Goal: Task Accomplishment & Management: Use online tool/utility

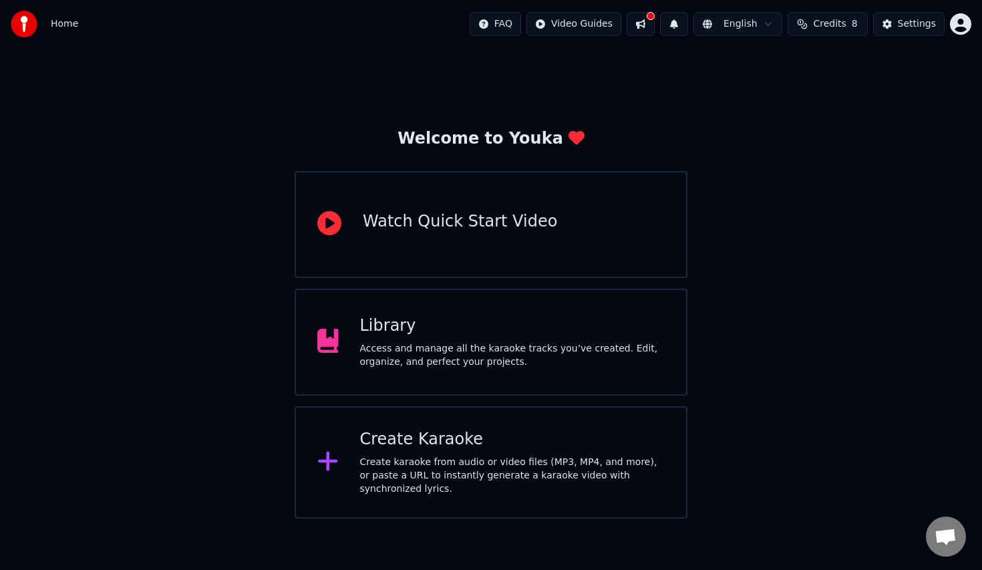
click at [395, 448] on div "Create Karaoke" at bounding box center [512, 439] width 305 height 21
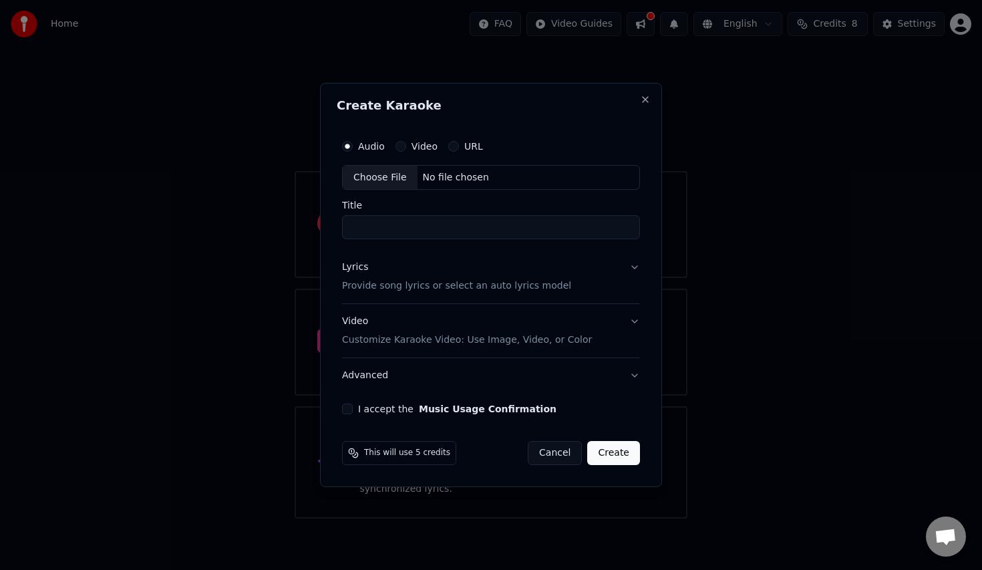
click at [459, 176] on div "No file chosen" at bounding box center [455, 177] width 77 height 13
click at [488, 224] on input "**********" at bounding box center [490, 228] width 303 height 24
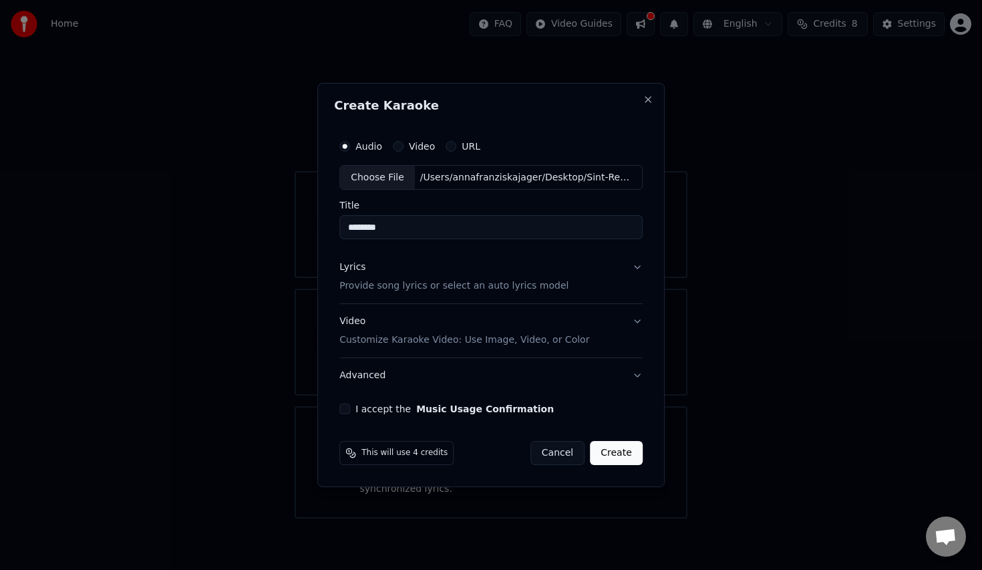
type input "*********"
click at [402, 232] on input "*********" at bounding box center [490, 228] width 303 height 24
click at [509, 190] on div "Audio Video URL Choose File /Users/annafranziskajager/Desktop/Sint-Remigiuskerk…" at bounding box center [490, 186] width 303 height 107
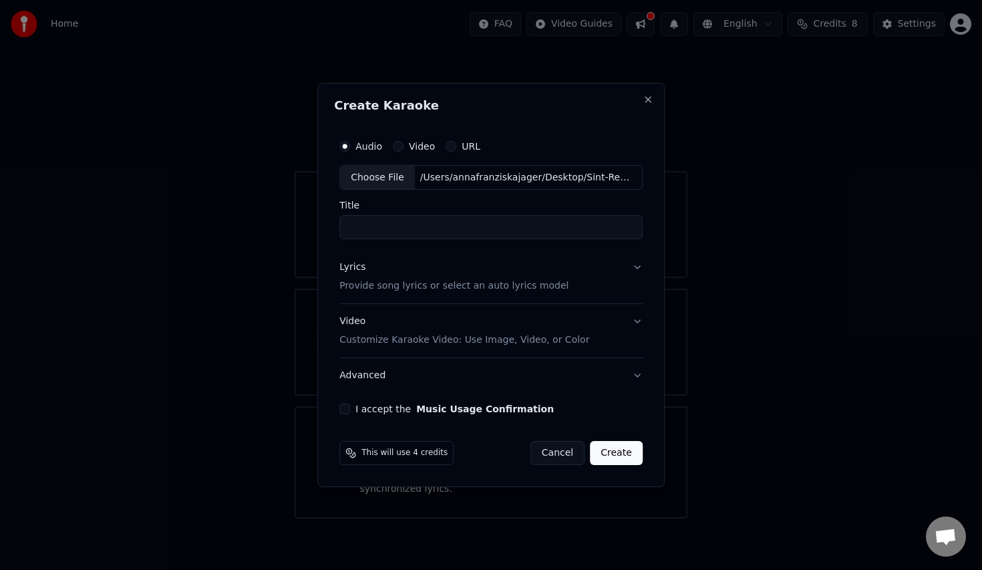
click at [609, 289] on button "Lyrics Provide song lyrics or select an auto lyrics model" at bounding box center [490, 276] width 303 height 53
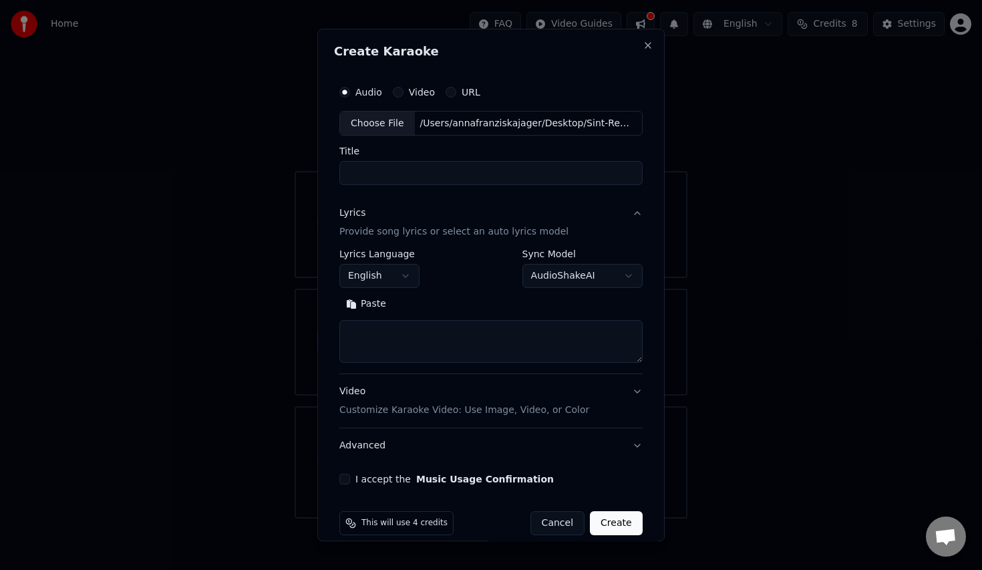
click at [619, 220] on button "Lyrics Provide song lyrics or select an auto lyrics model" at bounding box center [490, 222] width 303 height 53
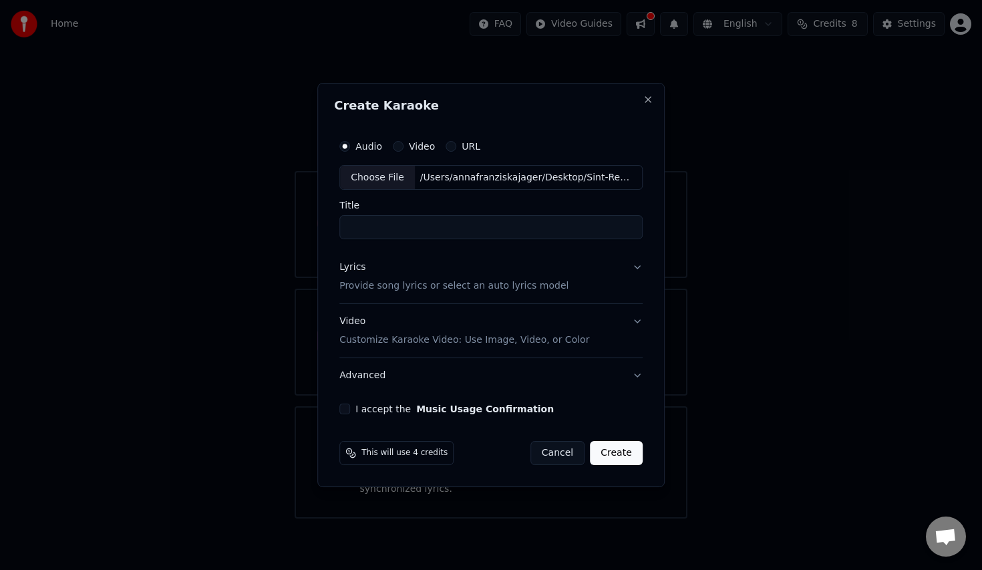
click at [591, 271] on button "Lyrics Provide song lyrics or select an auto lyrics model" at bounding box center [490, 276] width 303 height 53
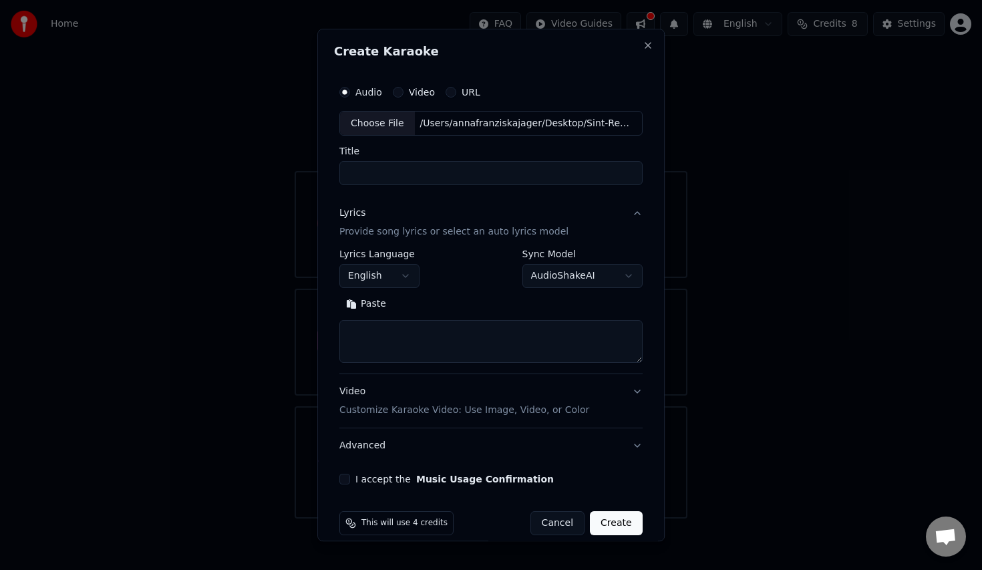
scroll to position [16, 0]
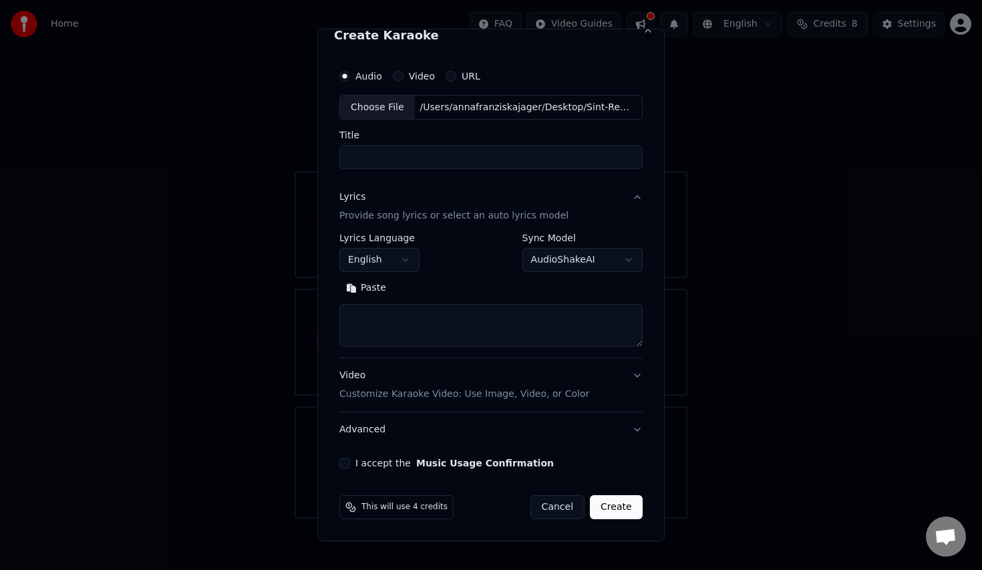
click at [392, 314] on textarea at bounding box center [490, 326] width 303 height 43
paste textarea "**********"
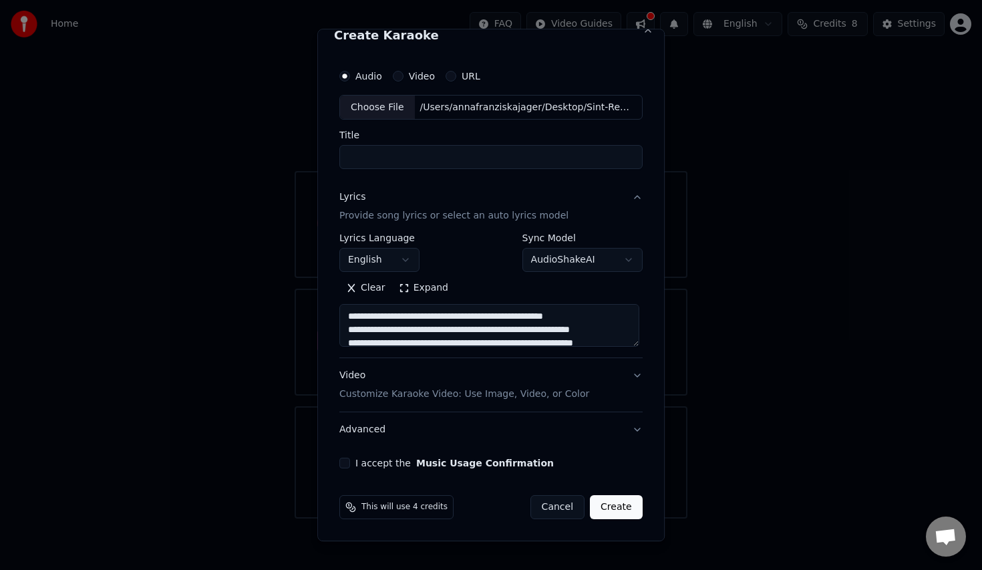
click at [406, 294] on button "Expand" at bounding box center [423, 288] width 63 height 21
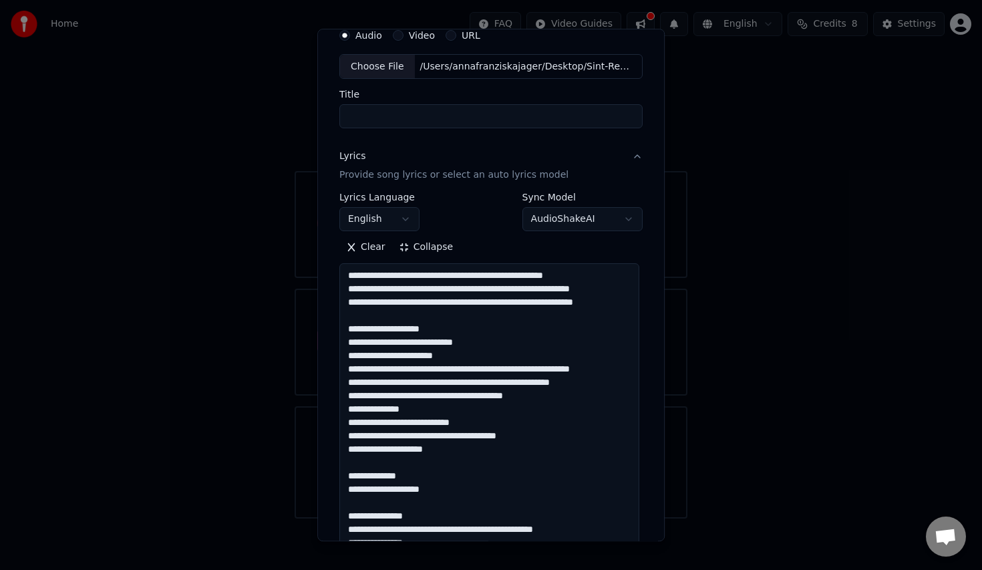
scroll to position [73, 0]
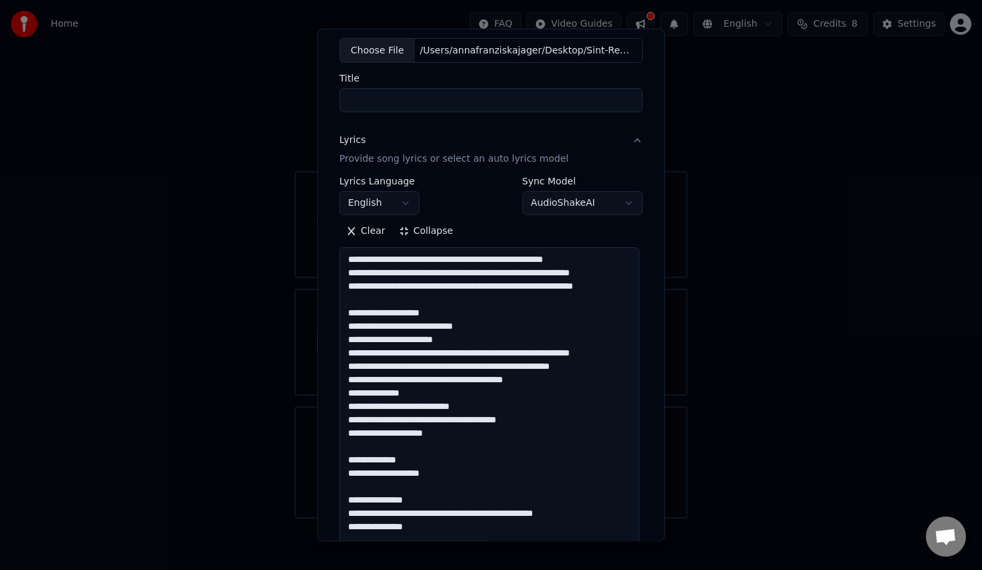
click at [494, 275] on textarea at bounding box center [489, 574] width 300 height 652
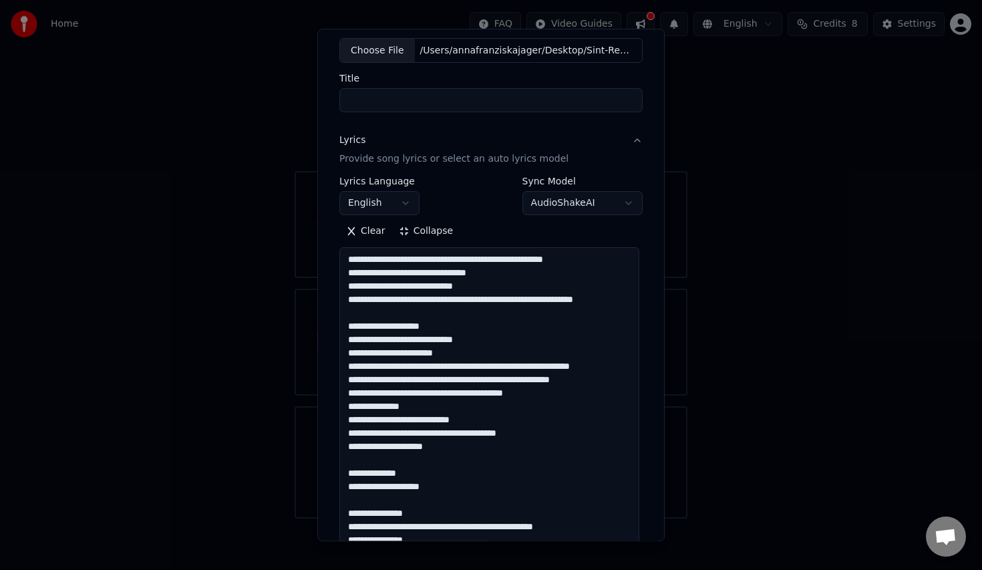
click at [462, 256] on textarea at bounding box center [489, 574] width 300 height 652
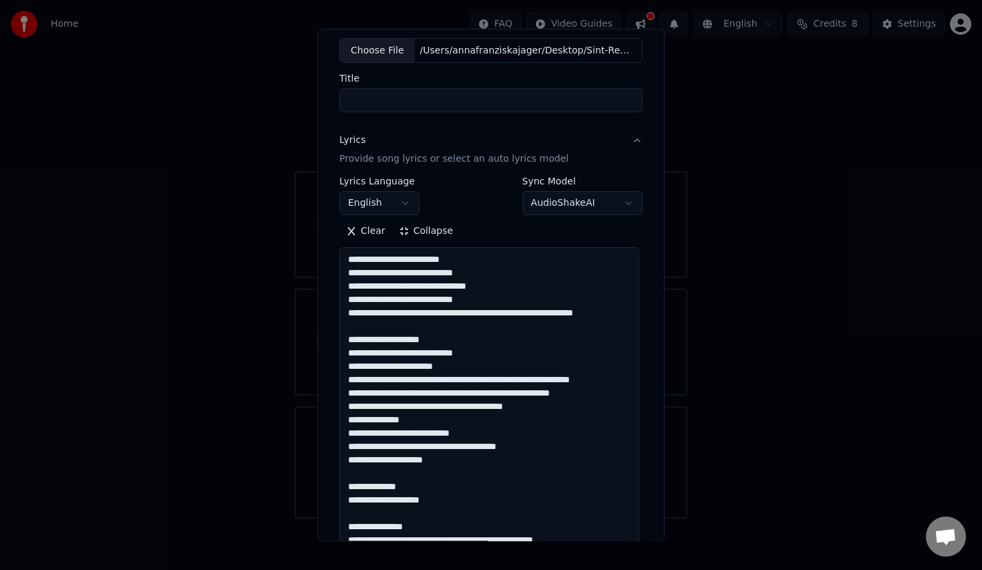
scroll to position [9, 0]
click at [454, 295] on textarea at bounding box center [489, 574] width 300 height 652
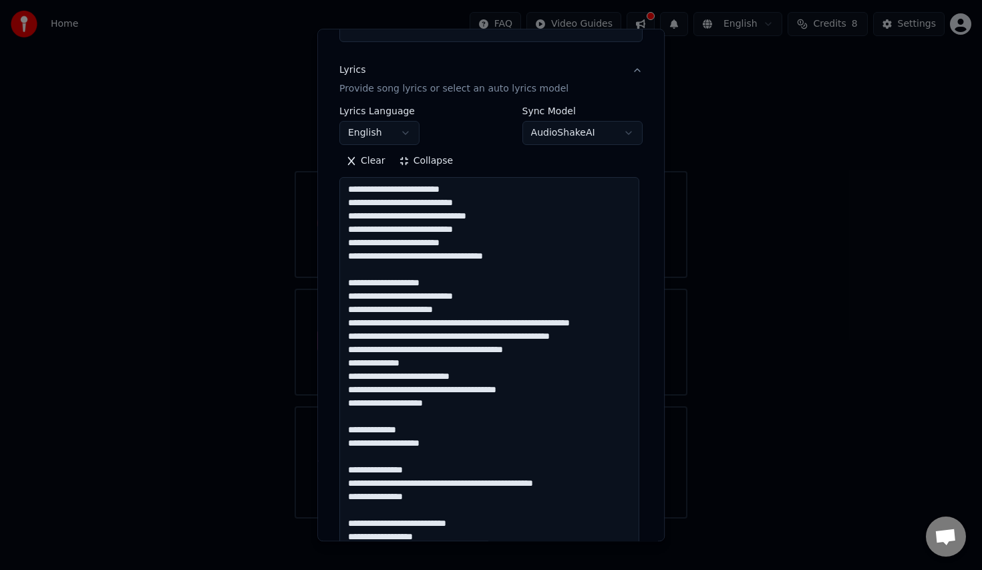
scroll to position [144, 0]
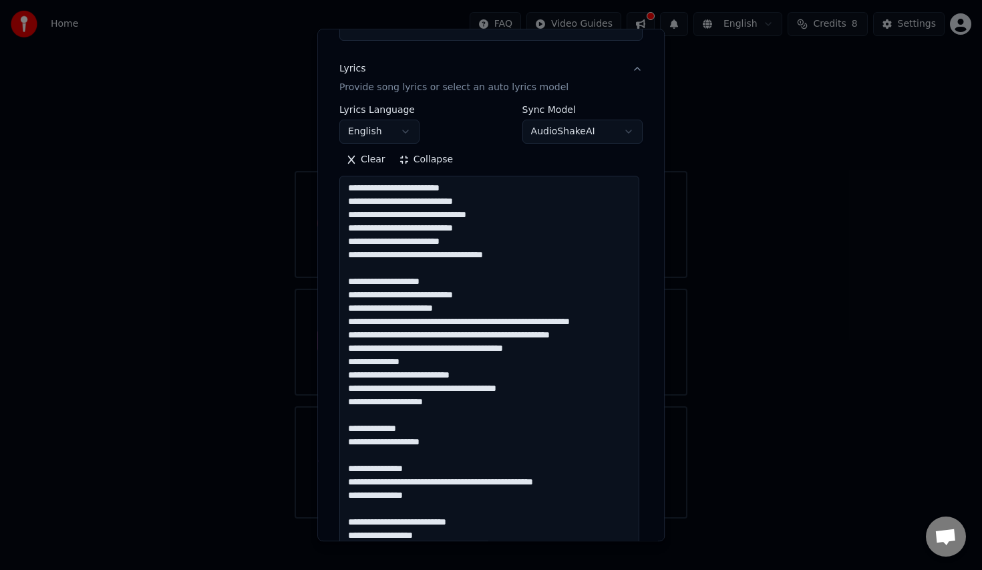
click at [435, 295] on textarea at bounding box center [489, 502] width 300 height 652
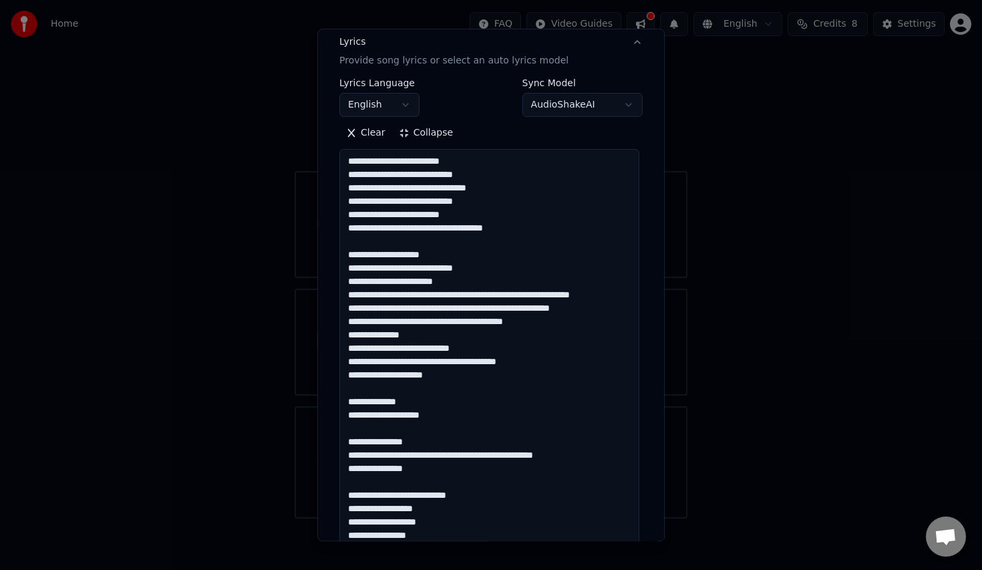
scroll to position [182, 0]
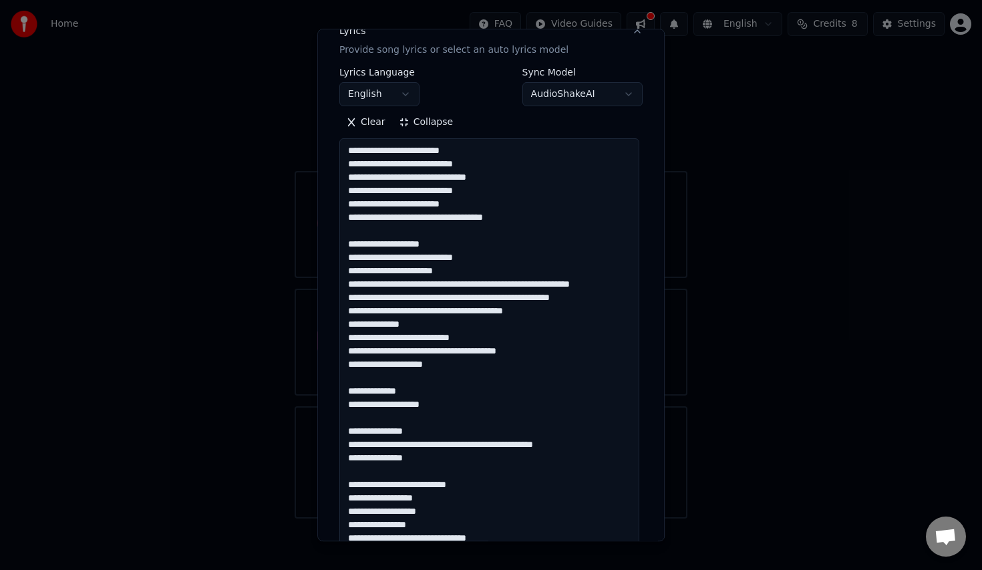
click at [572, 256] on textarea at bounding box center [489, 465] width 300 height 652
click at [452, 285] on textarea at bounding box center [489, 465] width 300 height 652
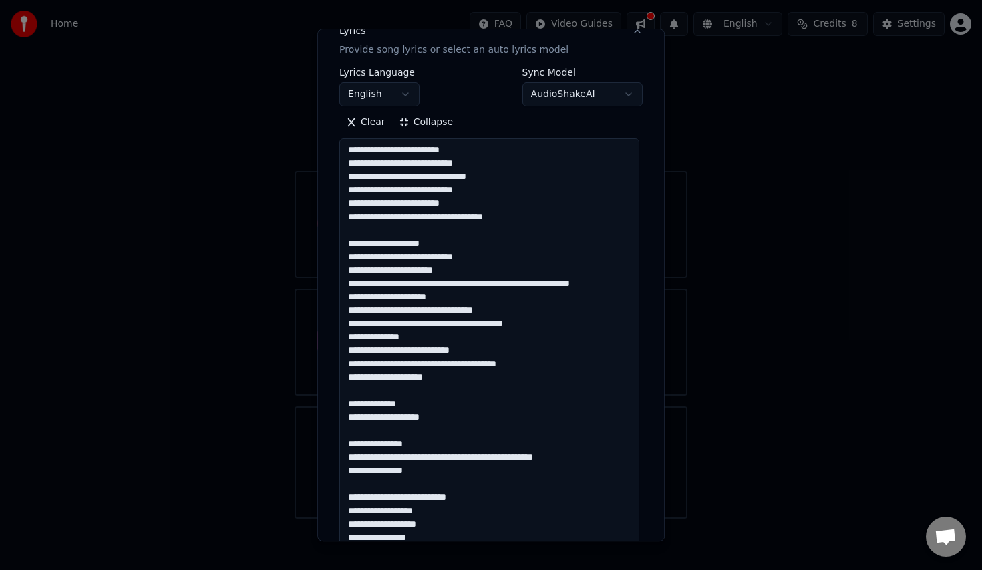
click at [443, 301] on textarea at bounding box center [489, 465] width 300 height 652
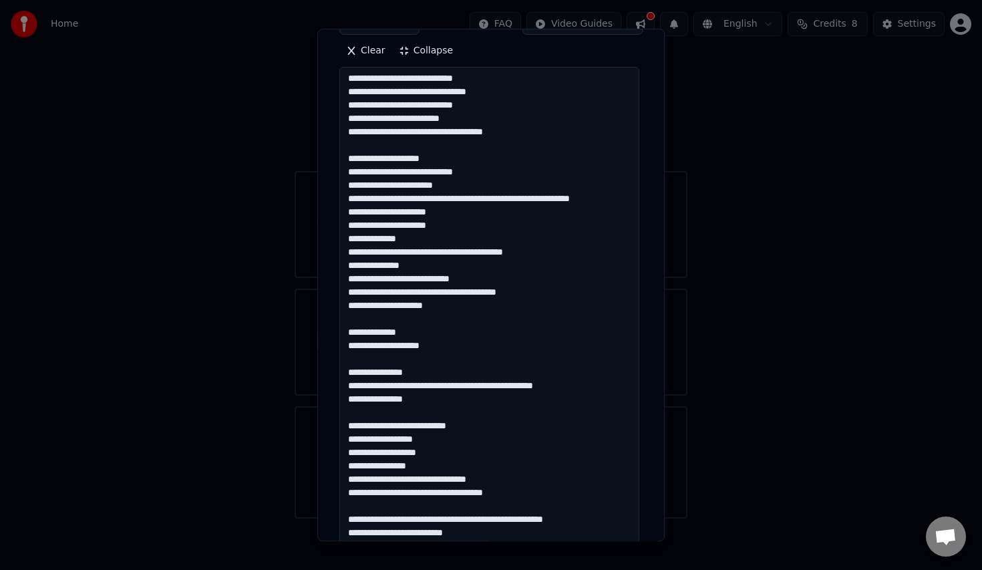
scroll to position [274, 0]
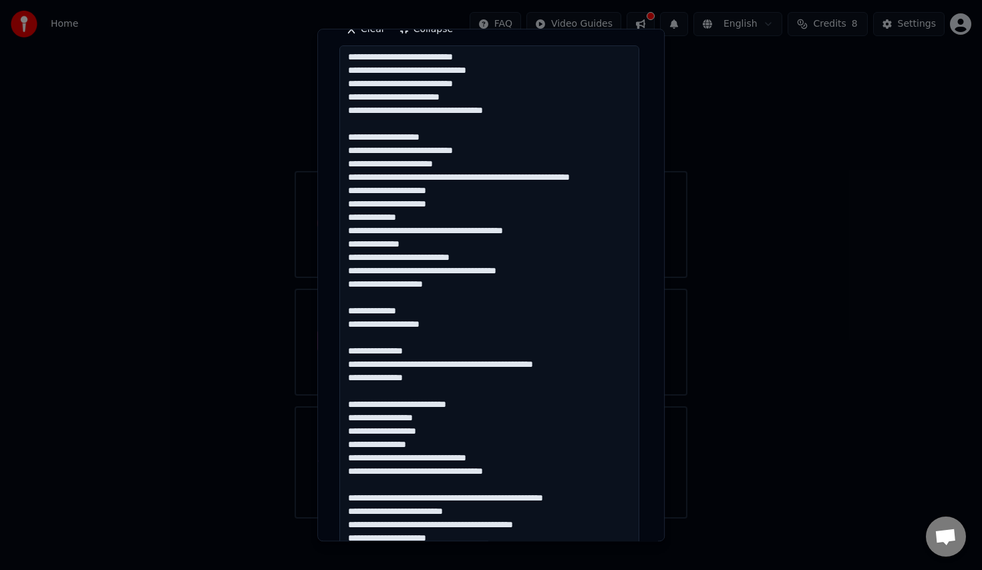
click at [437, 335] on textarea at bounding box center [489, 372] width 300 height 652
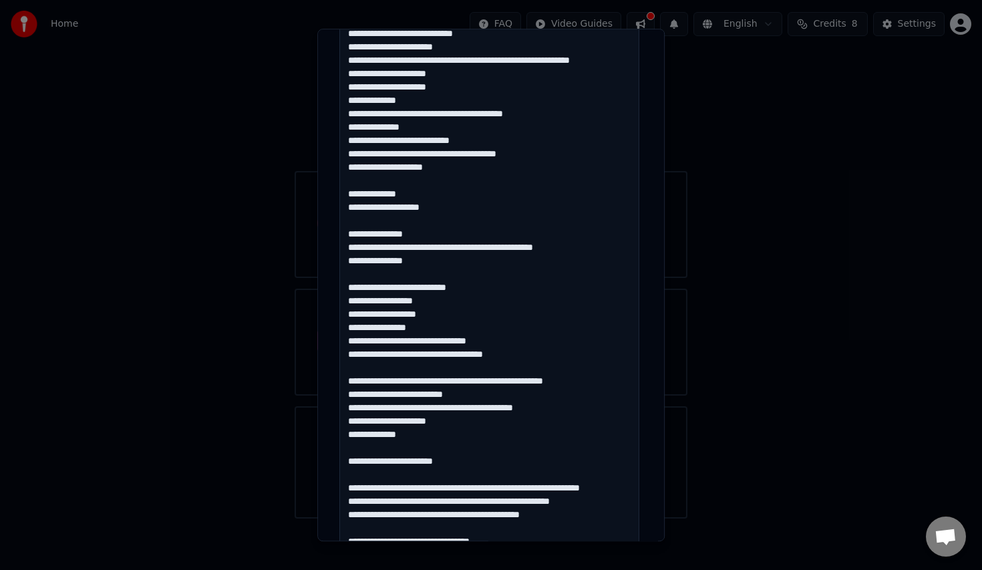
scroll to position [452, 0]
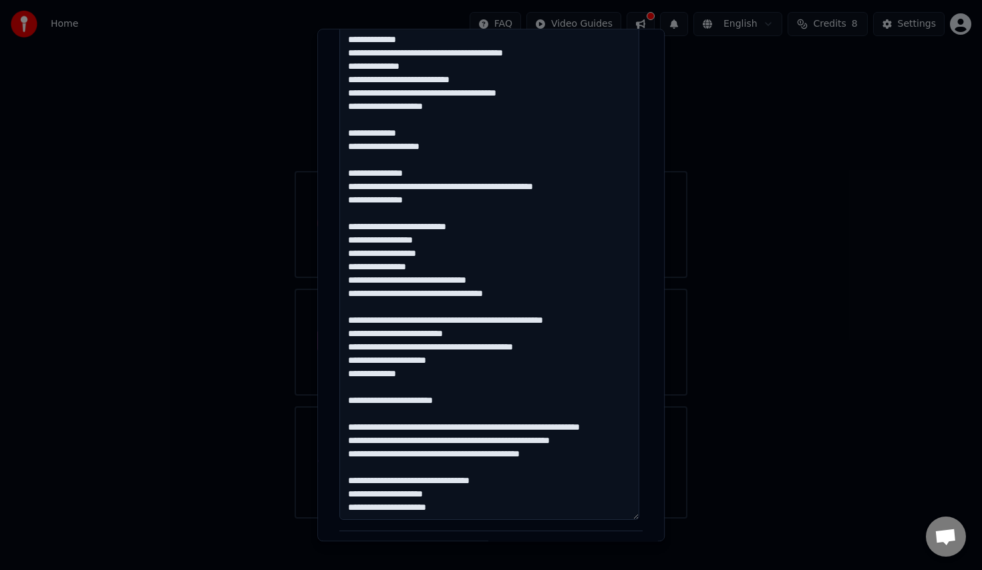
click at [529, 294] on textarea at bounding box center [489, 194] width 300 height 652
click at [528, 291] on textarea at bounding box center [489, 194] width 300 height 652
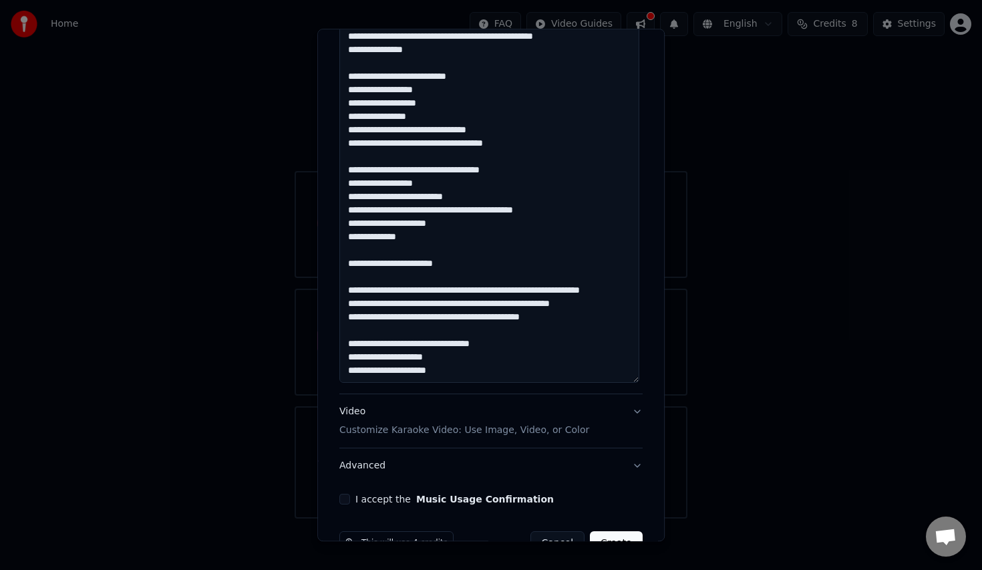
scroll to position [619, 0]
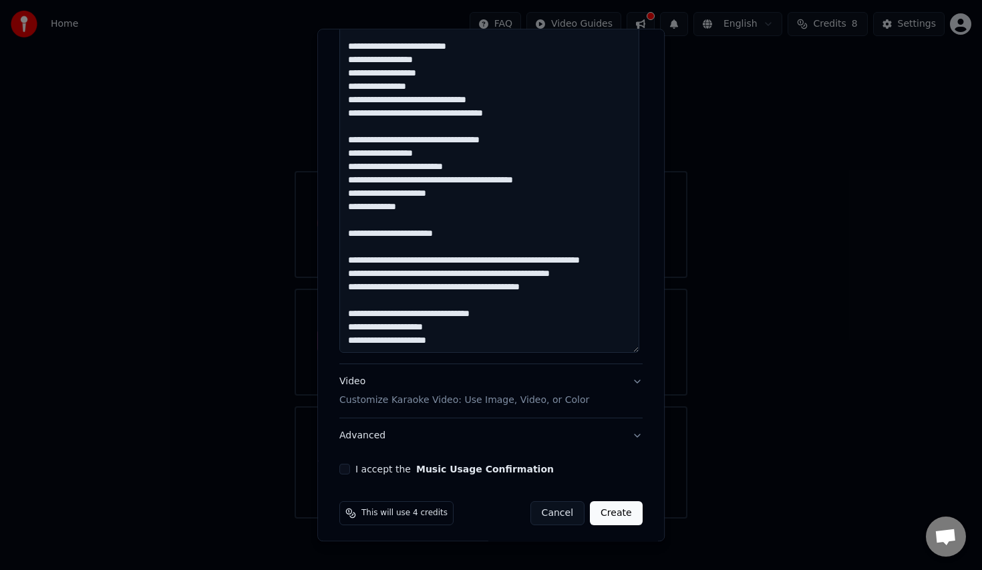
click at [508, 232] on textarea at bounding box center [489, 27] width 300 height 652
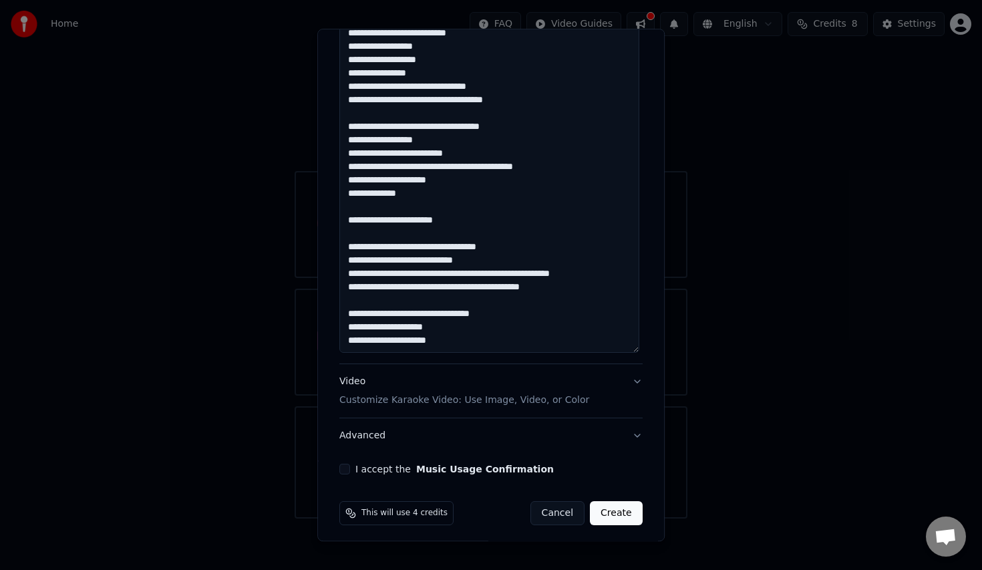
click at [476, 265] on textarea at bounding box center [489, 27] width 300 height 652
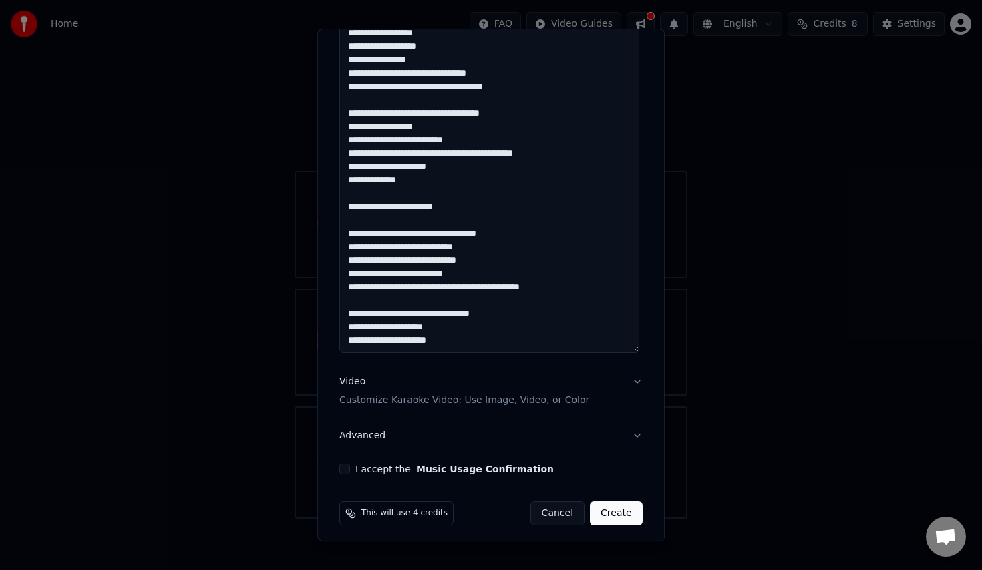
scroll to position [81, 0]
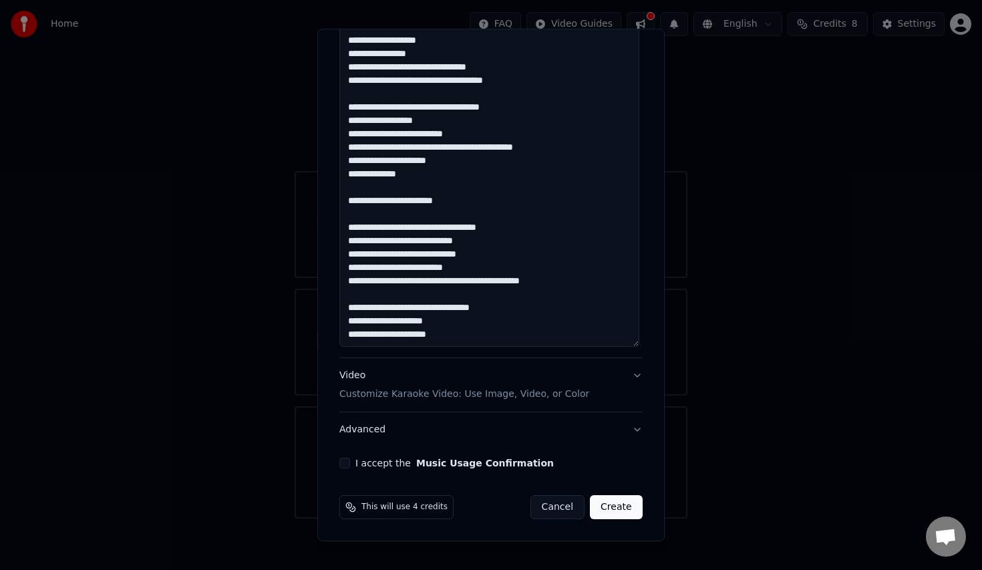
type textarea "**********"
click at [607, 386] on button "Video Customize Karaoke Video: Use Image, Video, or Color" at bounding box center [490, 385] width 303 height 53
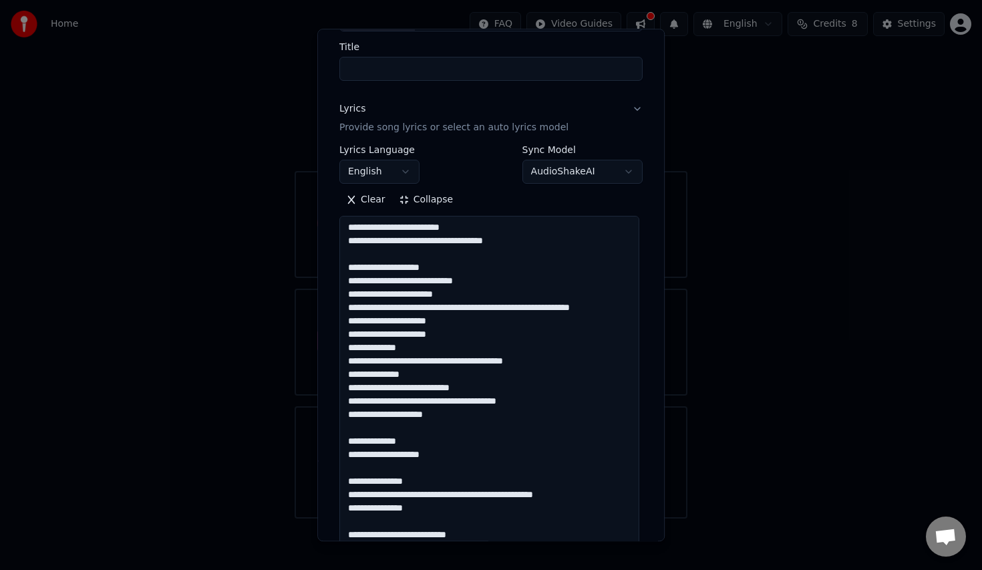
scroll to position [0, 0]
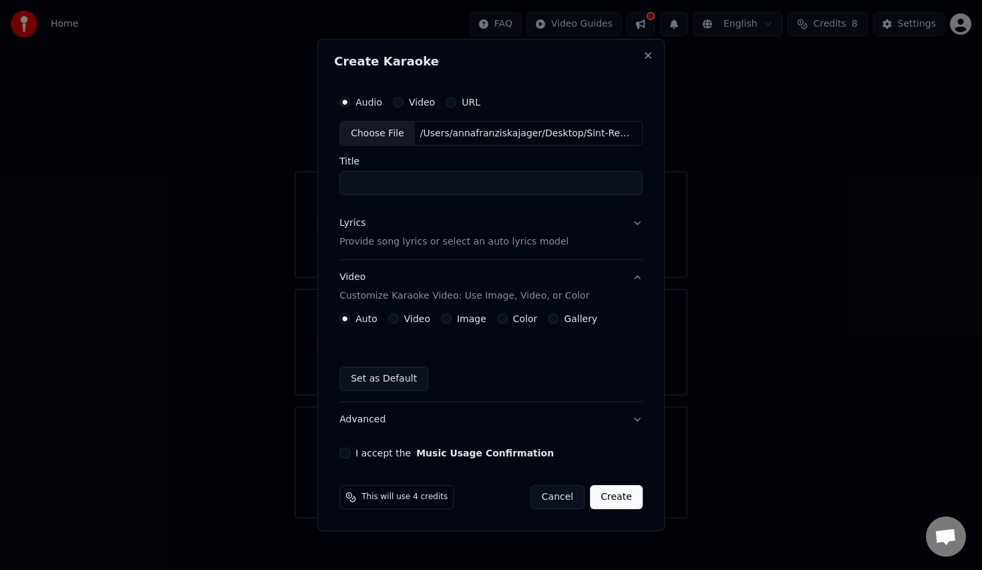
click at [504, 319] on button "Color" at bounding box center [502, 318] width 11 height 11
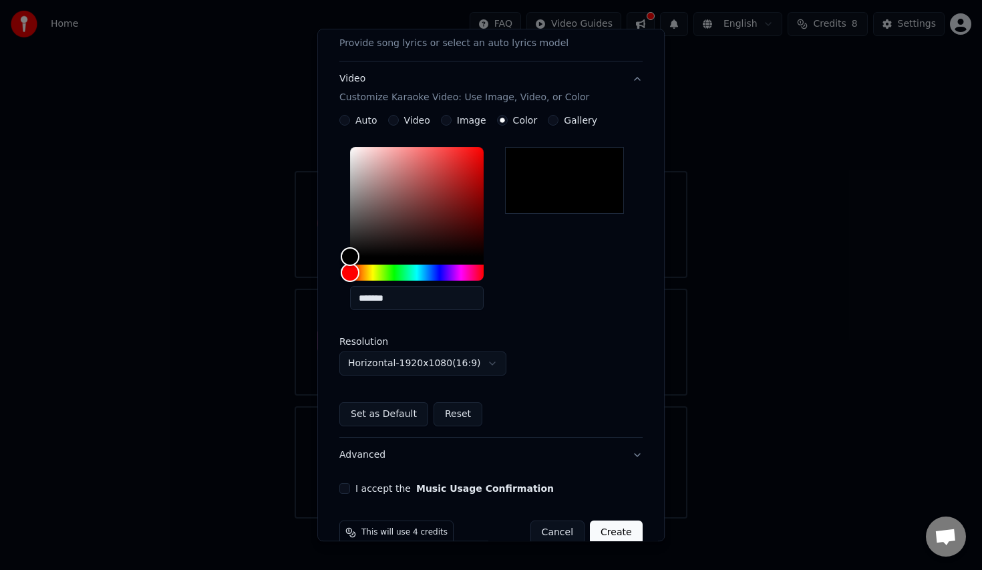
scroll to position [214, 0]
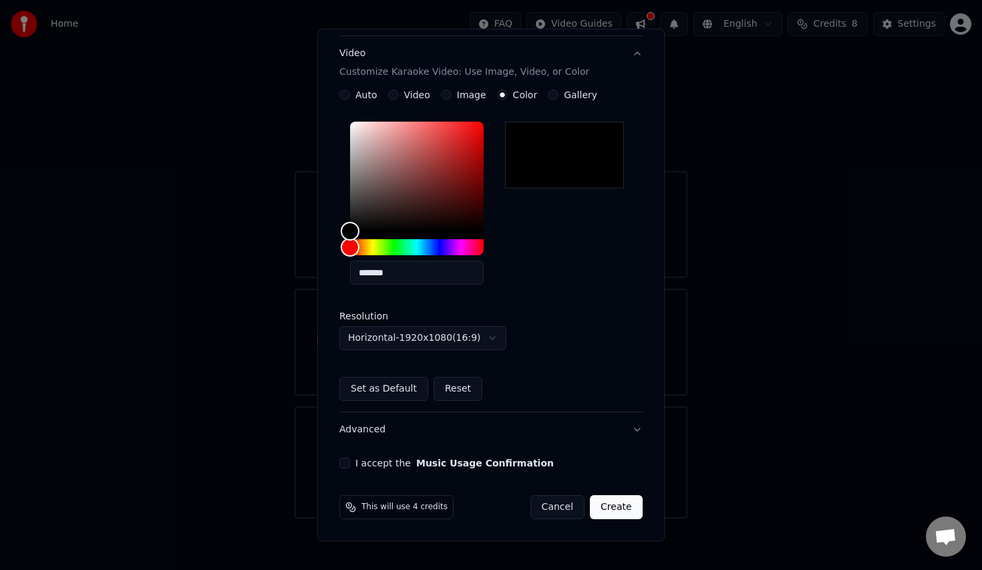
click at [403, 463] on label "I accept the Music Usage Confirmation" at bounding box center [454, 463] width 198 height 9
click at [350, 463] on button "I accept the Music Usage Confirmation" at bounding box center [344, 463] width 11 height 11
click at [612, 512] on button "Create" at bounding box center [616, 508] width 53 height 24
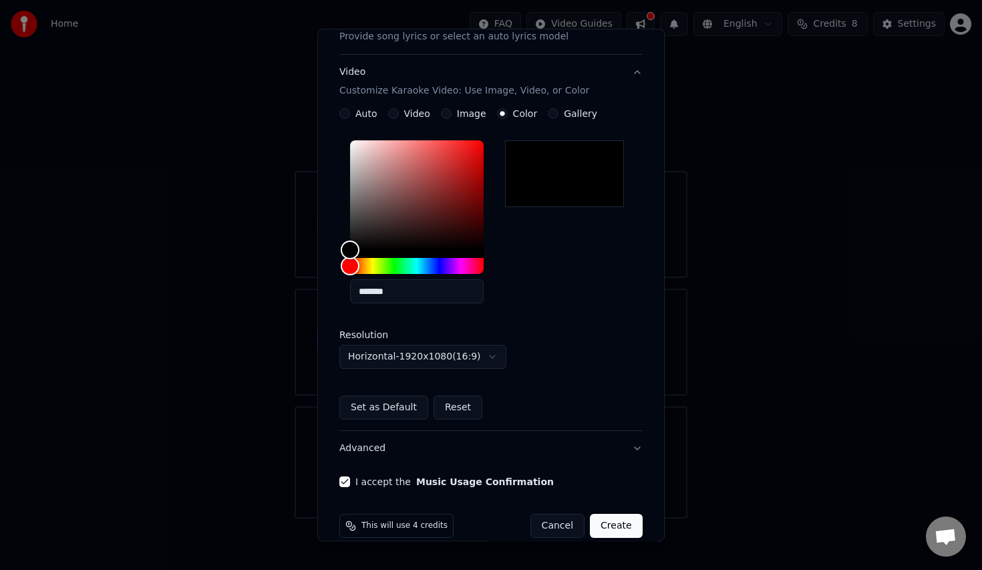
scroll to position [232, 0]
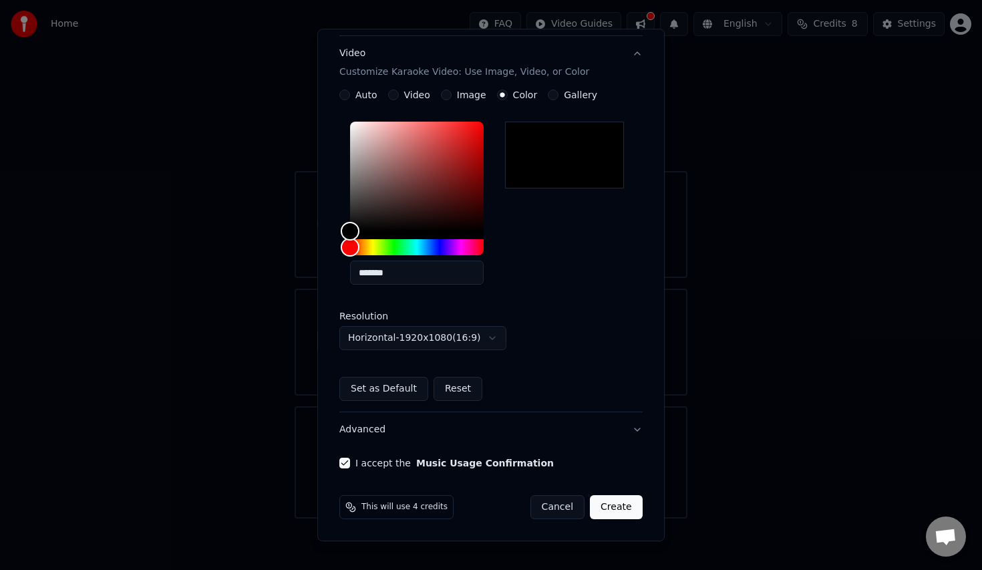
click at [612, 509] on button "Create" at bounding box center [616, 508] width 53 height 24
click at [615, 504] on button "Create" at bounding box center [616, 508] width 53 height 24
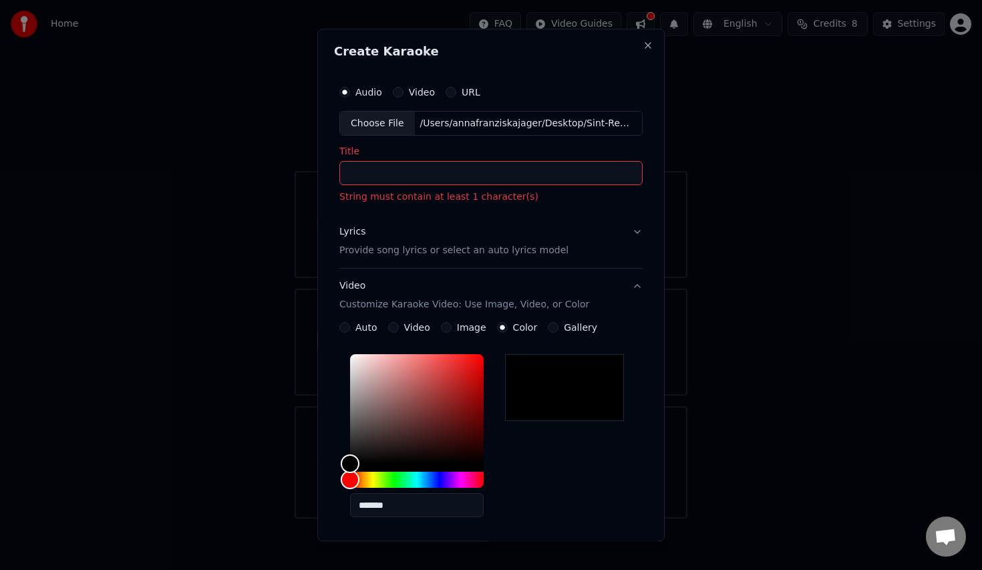
scroll to position [4, 0]
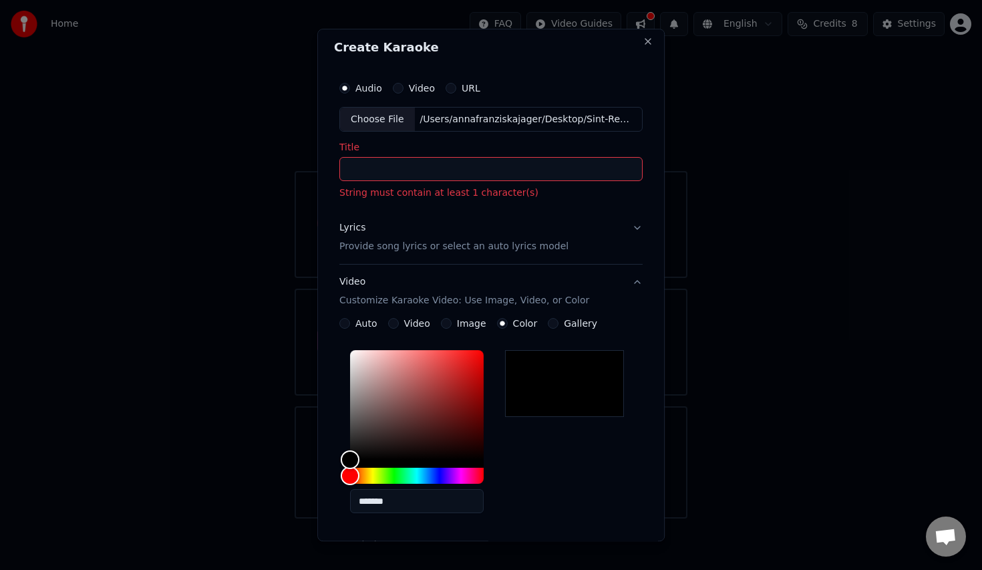
click at [452, 164] on input "Title" at bounding box center [490, 170] width 303 height 24
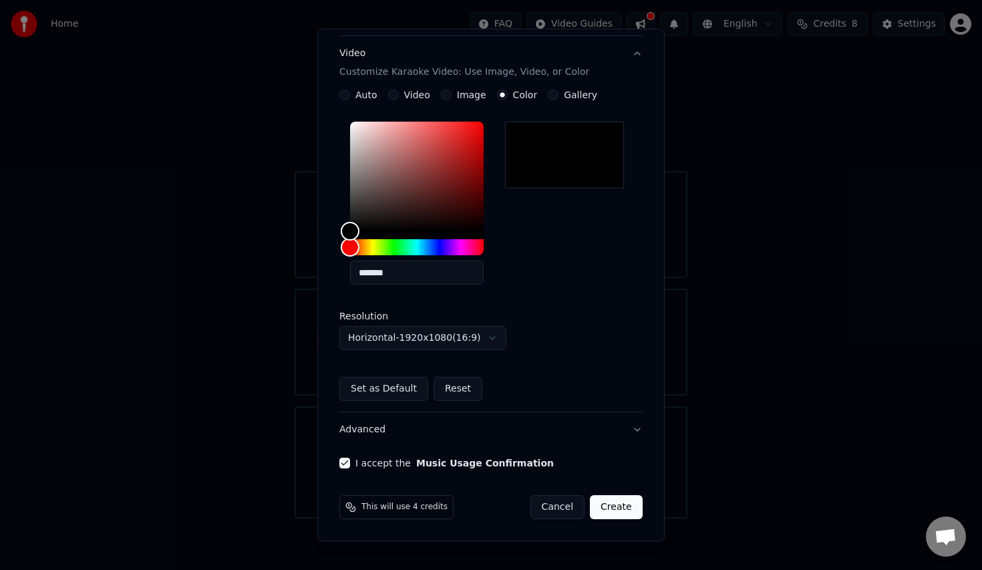
scroll to position [0, 0]
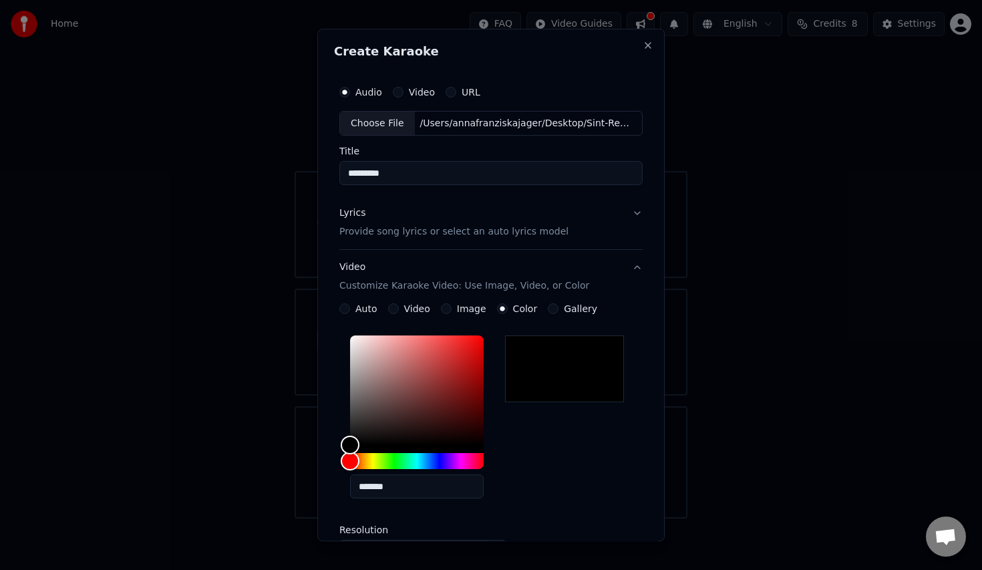
click at [425, 168] on input "*********" at bounding box center [490, 174] width 303 height 24
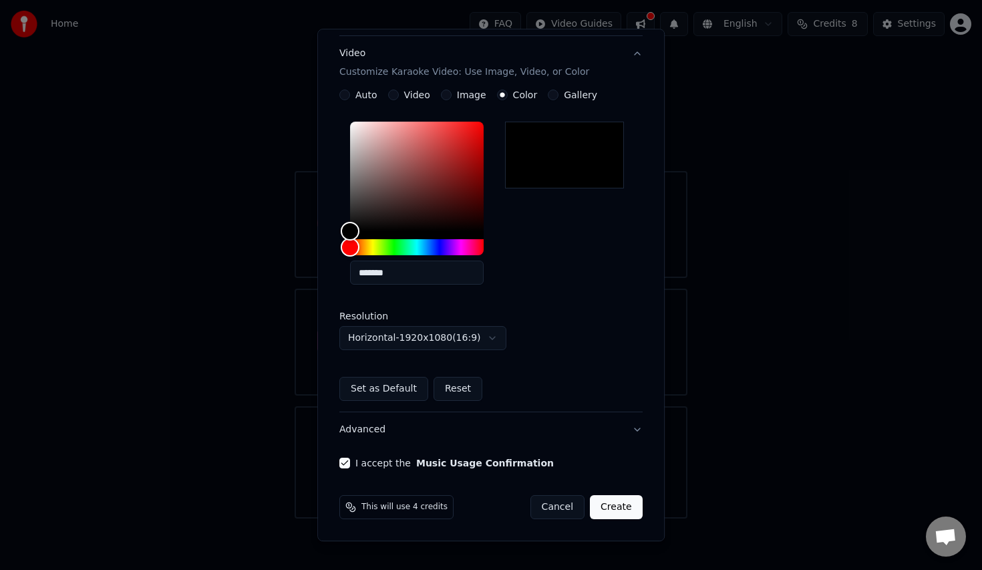
type input "*"
click at [611, 510] on button "Create" at bounding box center [616, 508] width 53 height 24
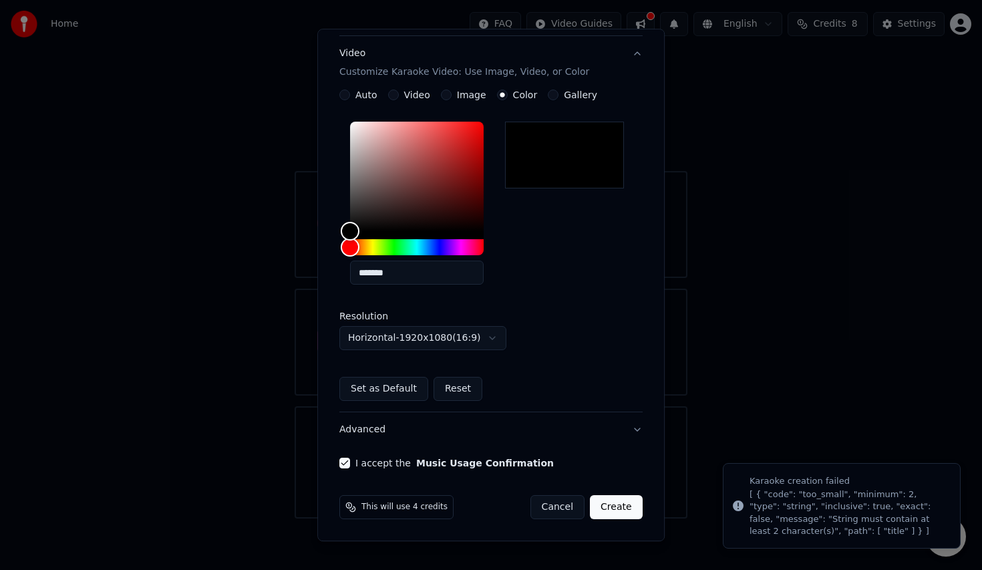
scroll to position [0, 0]
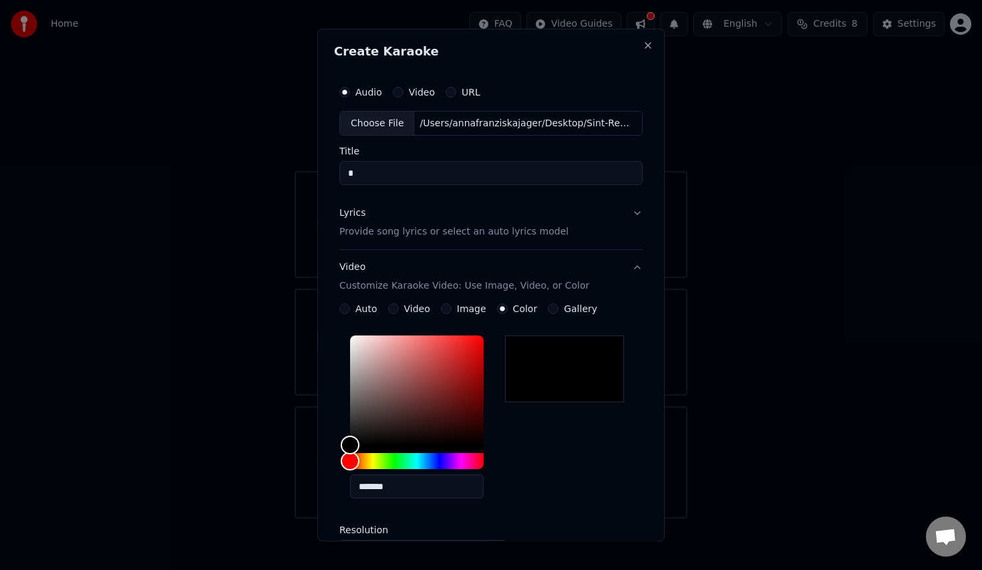
click at [407, 164] on input "*" at bounding box center [490, 174] width 303 height 24
click at [381, 184] on input "*" at bounding box center [490, 174] width 303 height 24
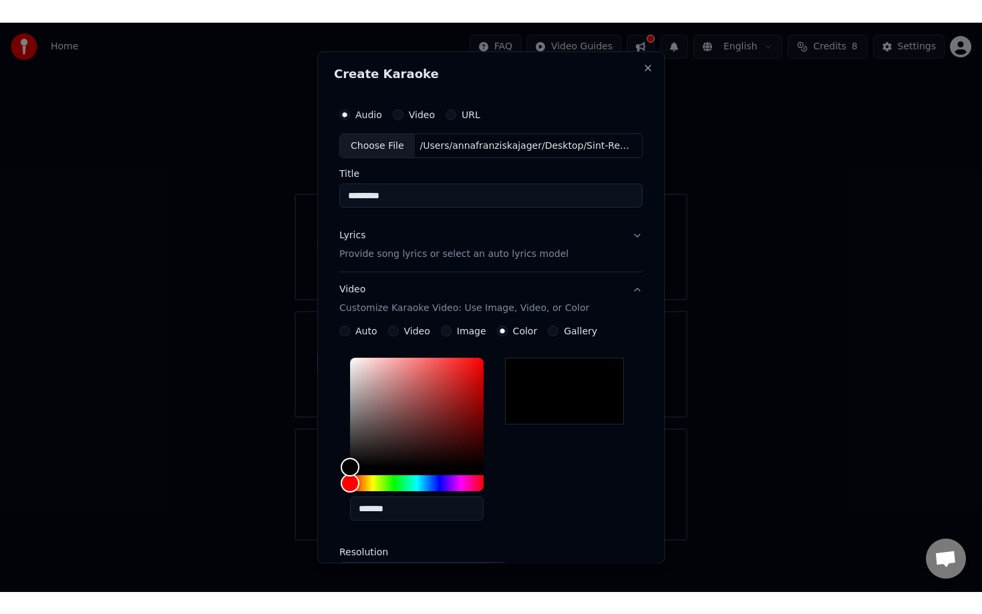
scroll to position [214, 0]
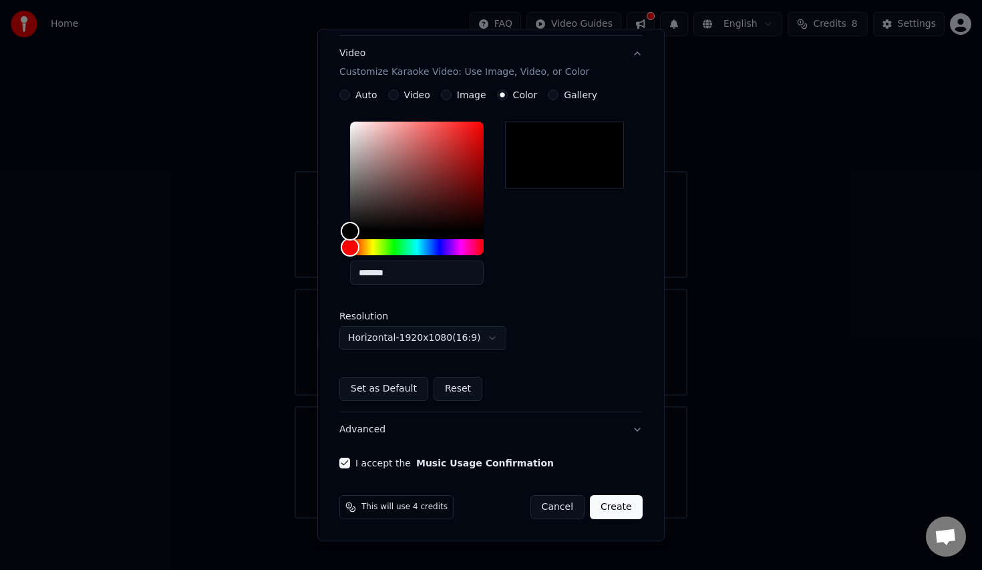
type input "*********"
click at [628, 506] on button "Create" at bounding box center [616, 508] width 53 height 24
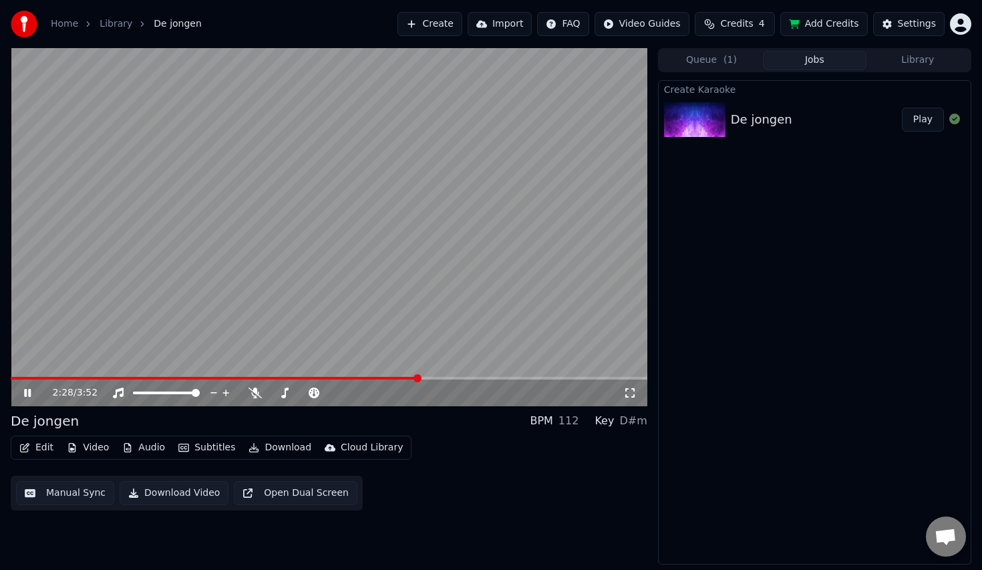
click at [624, 386] on div "2:28 / 3:52" at bounding box center [329, 392] width 626 height 13
click at [624, 391] on icon at bounding box center [629, 392] width 13 height 11
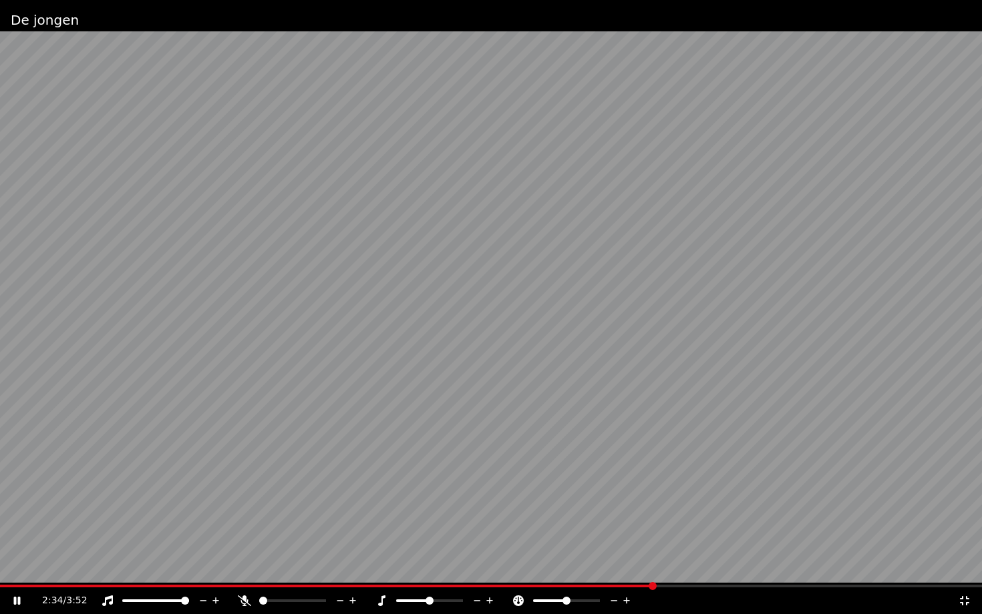
click at [4, 569] on span at bounding box center [327, 586] width 654 height 3
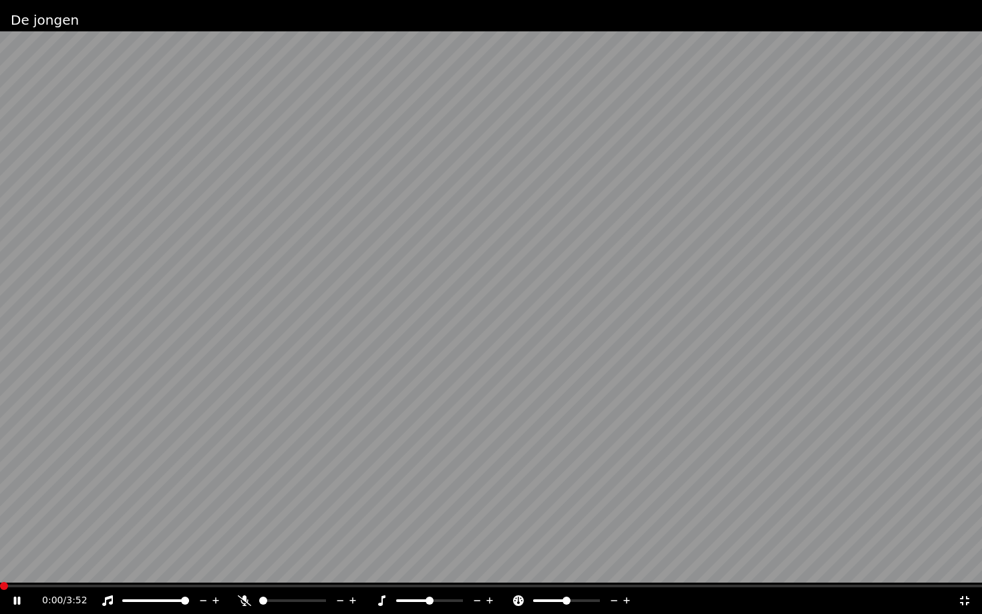
click at [0, 569] on span at bounding box center [4, 586] width 8 height 8
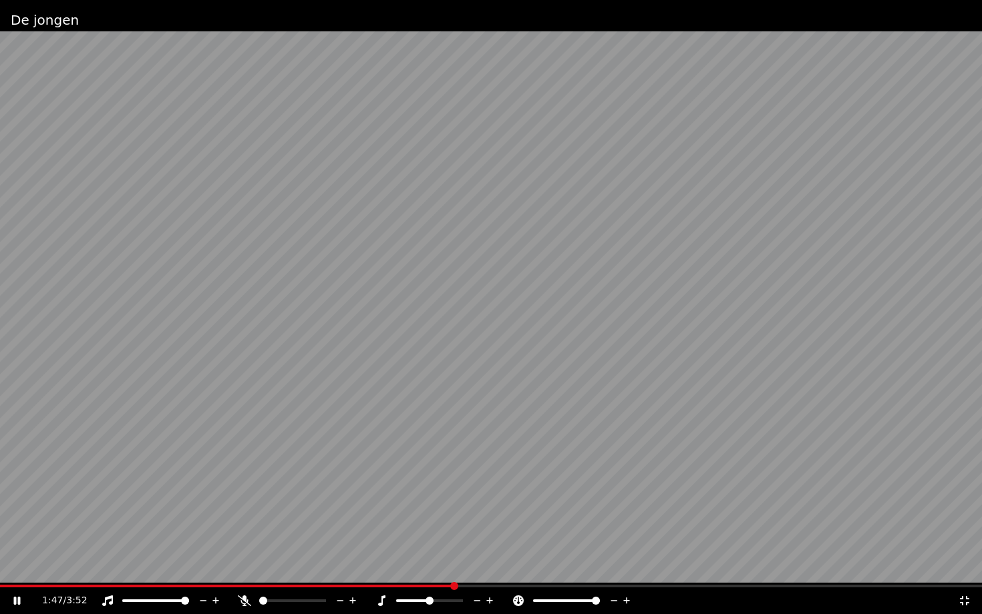
click at [600, 569] on span at bounding box center [596, 601] width 8 height 8
click at [588, 569] on div at bounding box center [579, 600] width 108 height 13
click at [576, 569] on span at bounding box center [579, 601] width 8 height 8
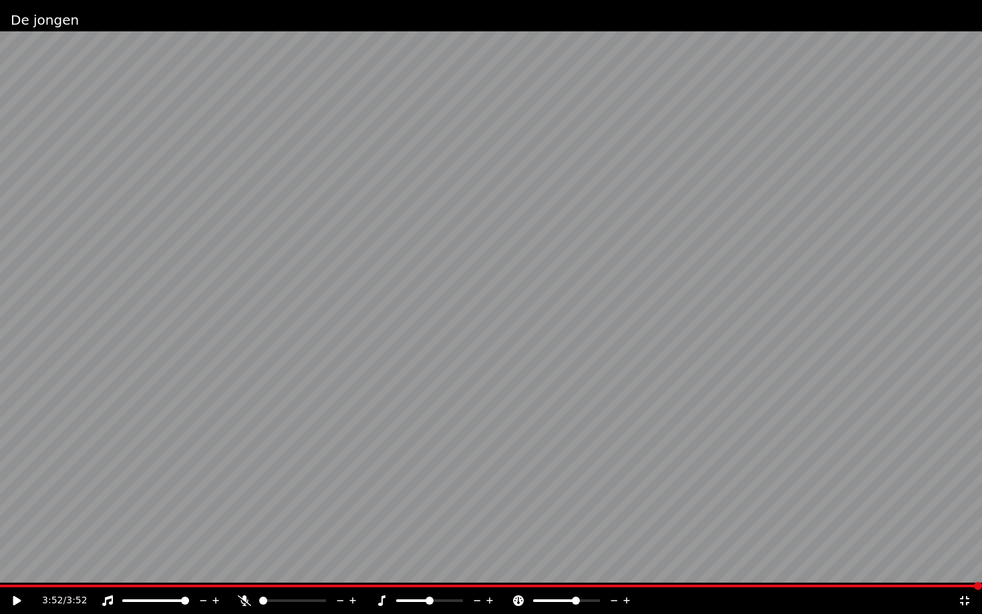
click at [13, 569] on div "3:52 / 3:52" at bounding box center [490, 600] width 971 height 13
click at [15, 569] on icon at bounding box center [17, 600] width 8 height 9
drag, startPoint x: 580, startPoint y: 598, endPoint x: 599, endPoint y: 598, distance: 19.4
click at [599, 569] on div at bounding box center [579, 600] width 108 height 13
click at [600, 569] on span at bounding box center [596, 601] width 8 height 8
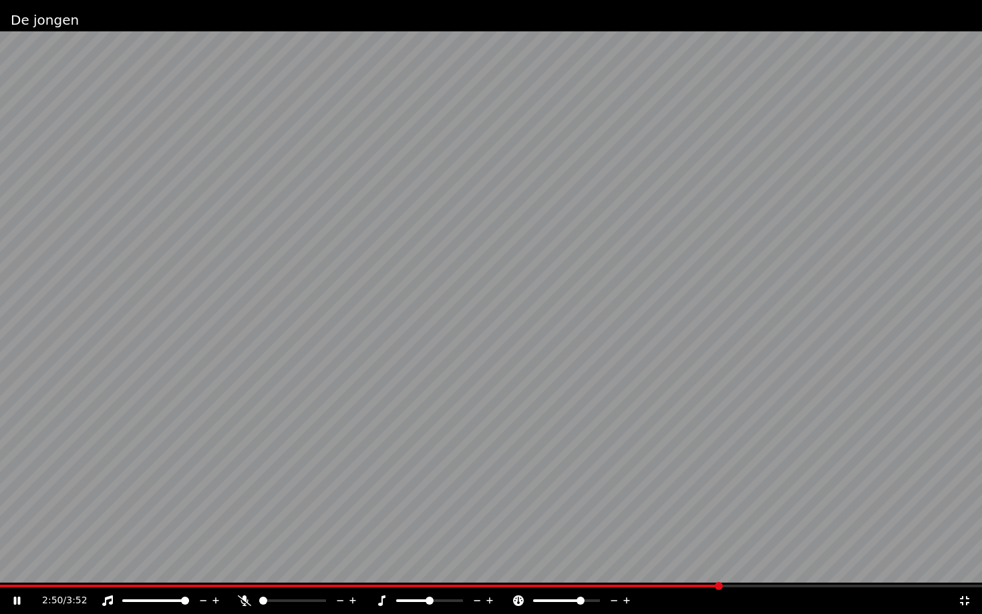
click at [582, 569] on span at bounding box center [580, 601] width 8 height 8
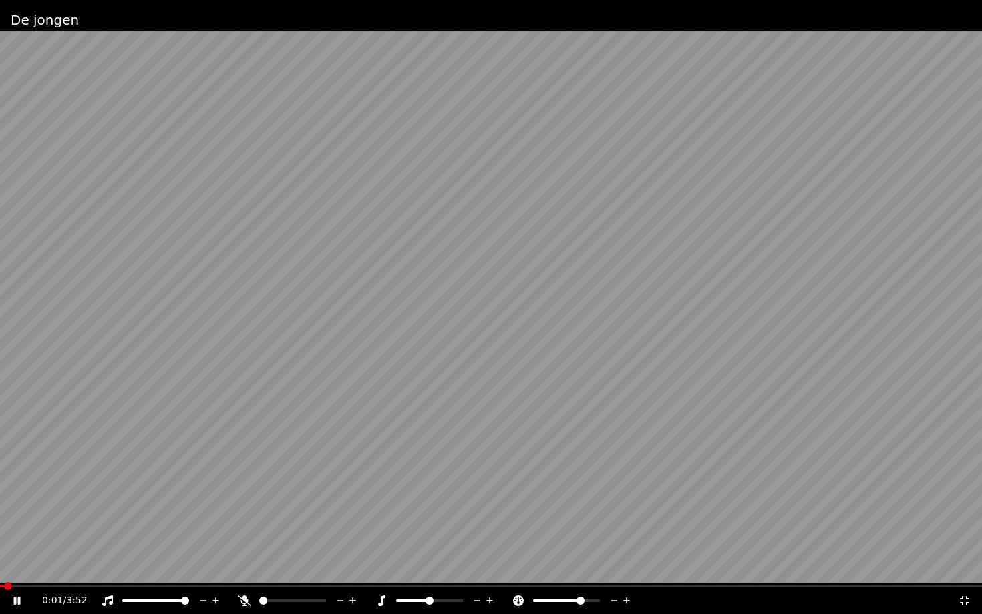
click at [3, 569] on span at bounding box center [2, 586] width 4 height 3
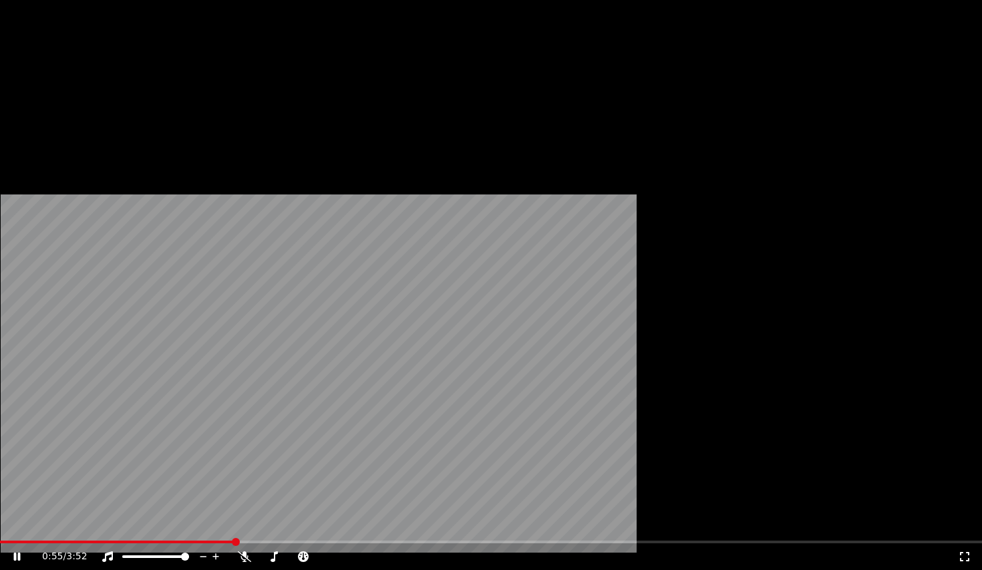
click at [282, 99] on button "Download" at bounding box center [279, 89] width 73 height 19
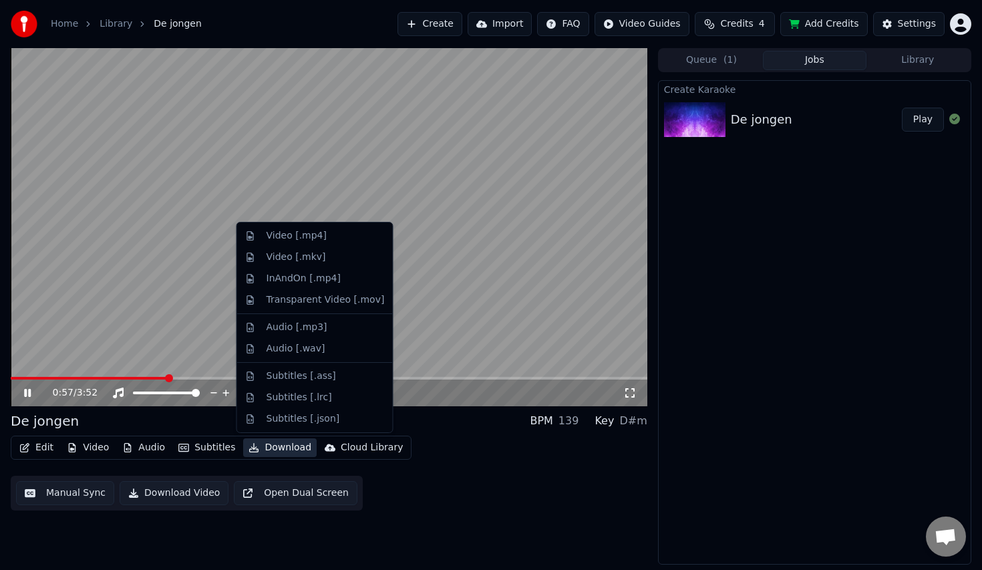
click at [496, 252] on video at bounding box center [329, 227] width 636 height 358
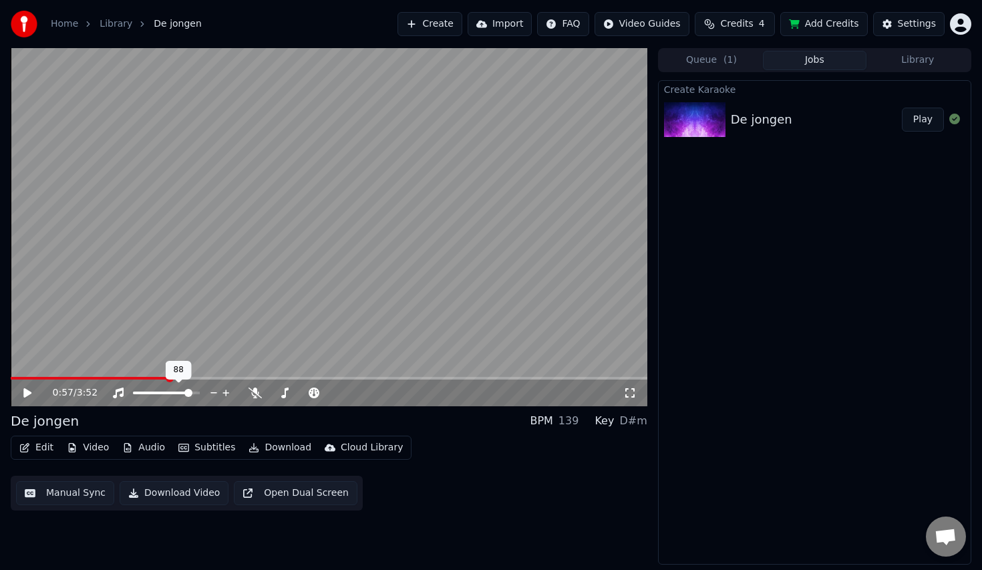
click at [184, 390] on span at bounding box center [188, 393] width 8 height 8
click at [317, 275] on video at bounding box center [329, 227] width 636 height 358
click at [276, 447] on button "Download" at bounding box center [279, 447] width 73 height 19
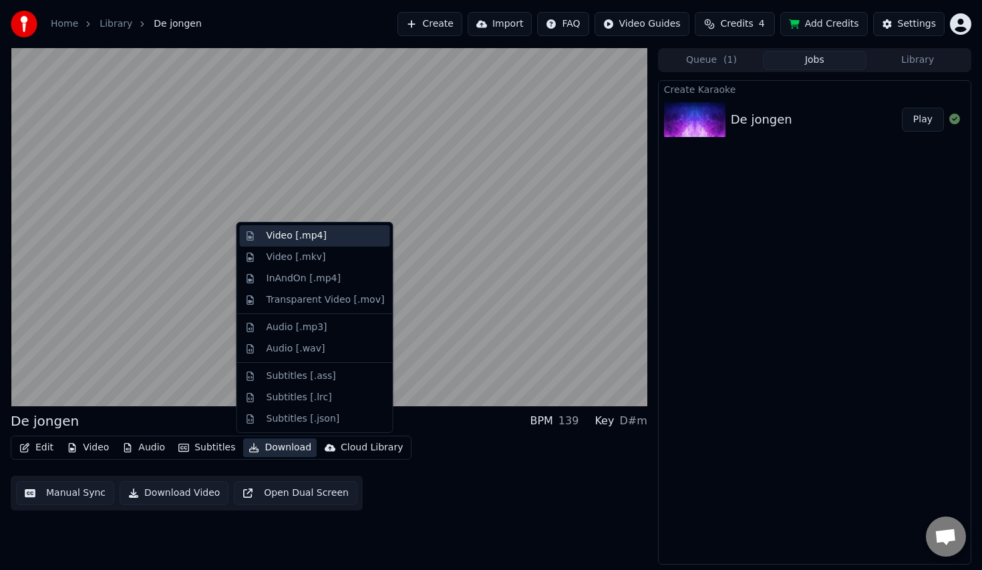
click at [355, 232] on div "Video [.mp4]" at bounding box center [325, 235] width 118 height 13
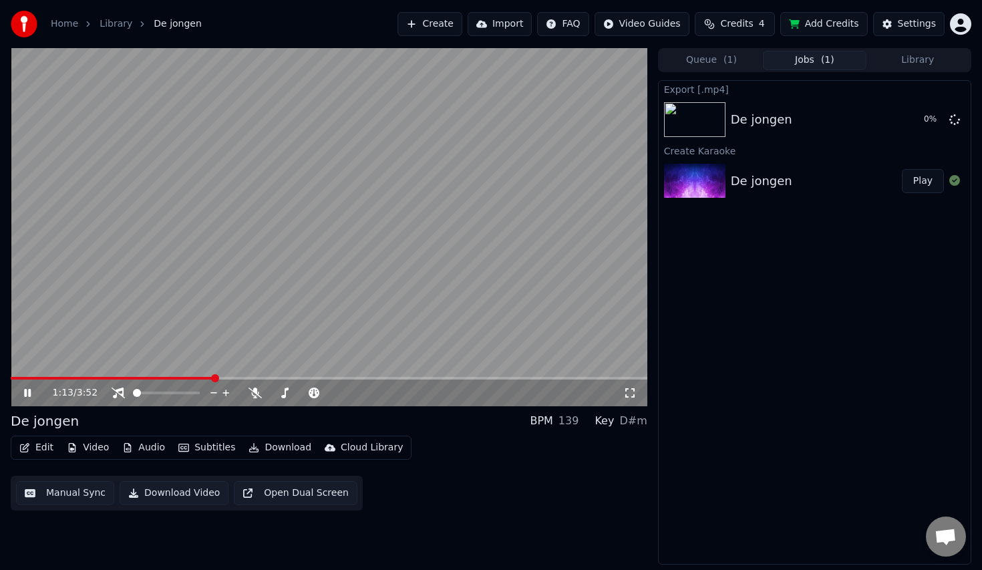
click at [819, 26] on button "Add Credits" at bounding box center [823, 24] width 87 height 24
click at [626, 385] on div "1:57 / 3:52" at bounding box center [329, 392] width 636 height 27
click at [628, 392] on icon at bounding box center [629, 392] width 13 height 11
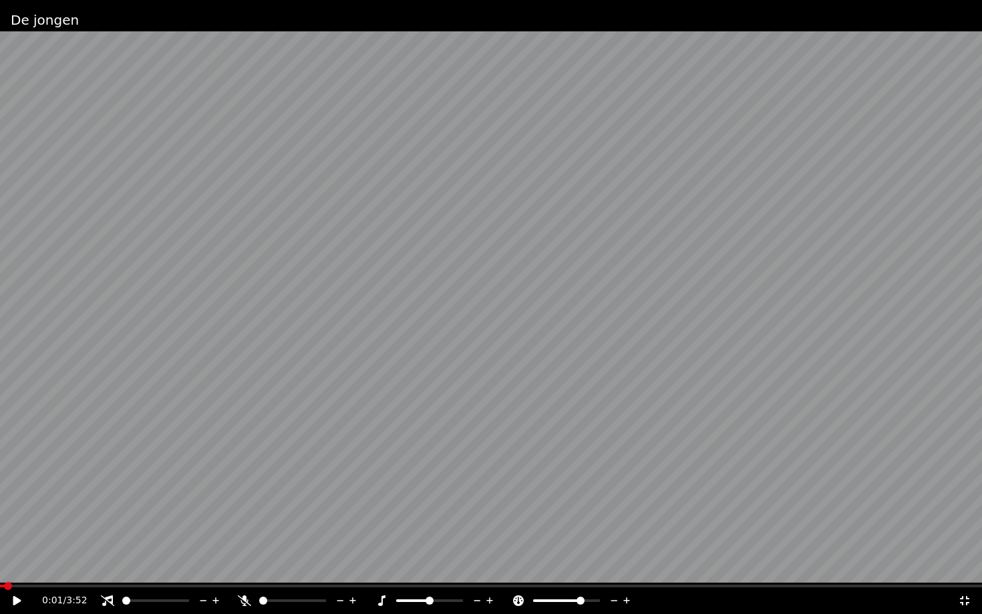
click at [2, 569] on span at bounding box center [2, 586] width 4 height 3
click at [0, 569] on span at bounding box center [4, 586] width 8 height 8
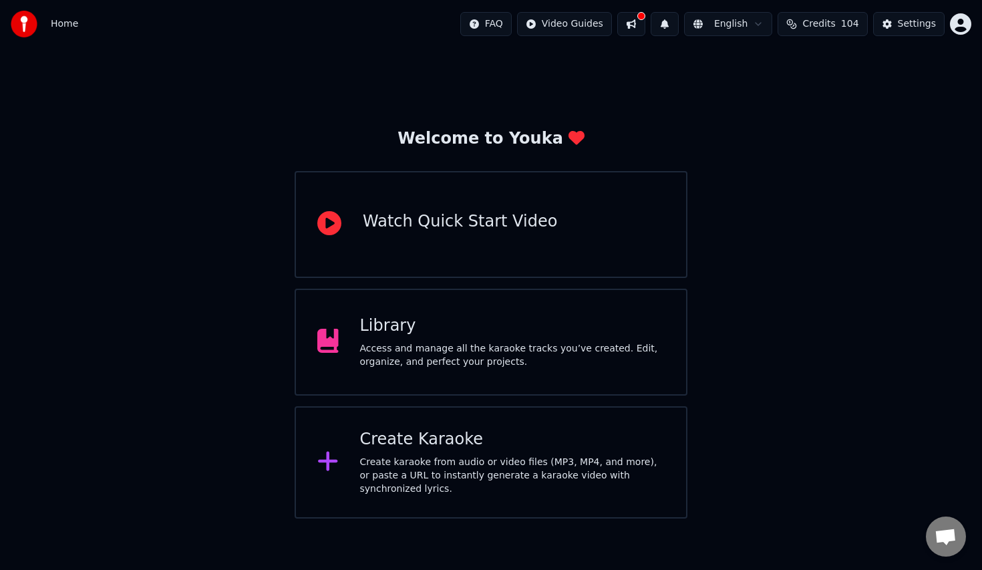
click at [384, 365] on div "Access and manage all the karaoke tracks you’ve created. Edit, organize, and pe…" at bounding box center [512, 355] width 305 height 27
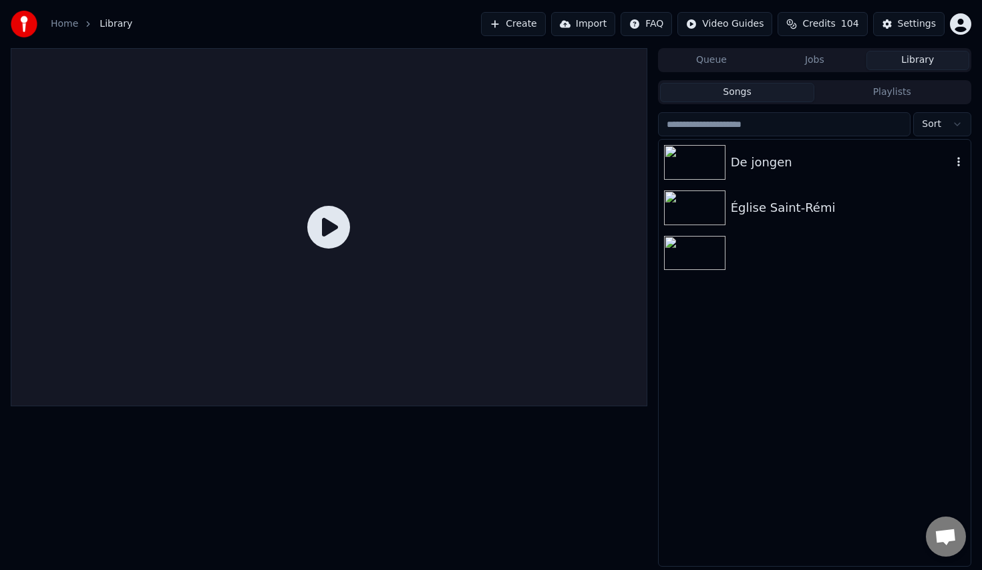
click at [687, 166] on img at bounding box center [694, 162] width 61 height 35
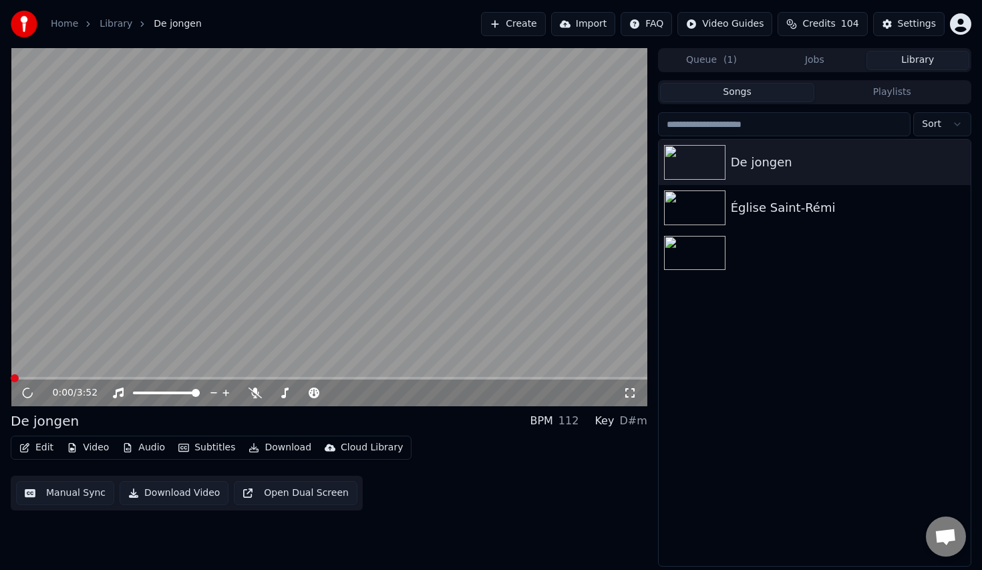
click at [604, 364] on video at bounding box center [329, 227] width 636 height 358
click at [626, 392] on icon at bounding box center [629, 392] width 13 height 11
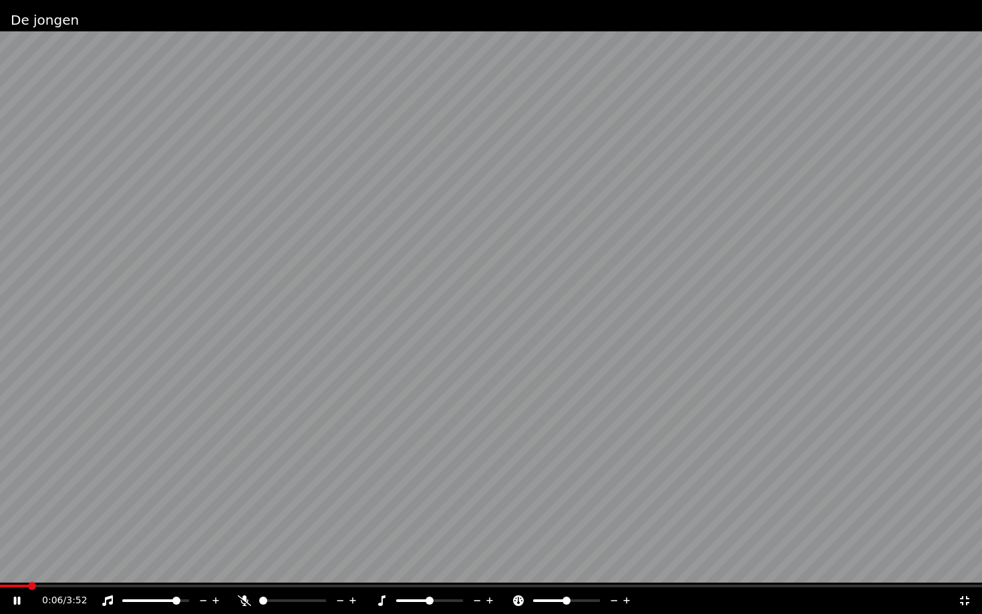
click at [0, 569] on div "0:06 / 3:52" at bounding box center [491, 601] width 982 height 27
click at [396, 569] on span at bounding box center [400, 601] width 8 height 8
click at [570, 569] on span at bounding box center [570, 601] width 8 height 8
click at [572, 569] on span at bounding box center [572, 601] width 8 height 8
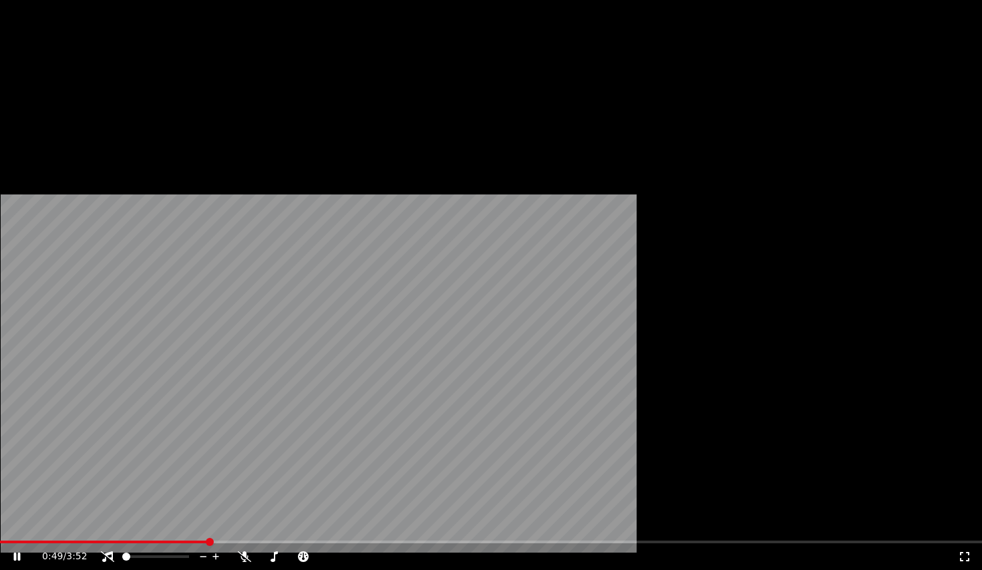
click at [276, 99] on button "Download" at bounding box center [279, 89] width 73 height 19
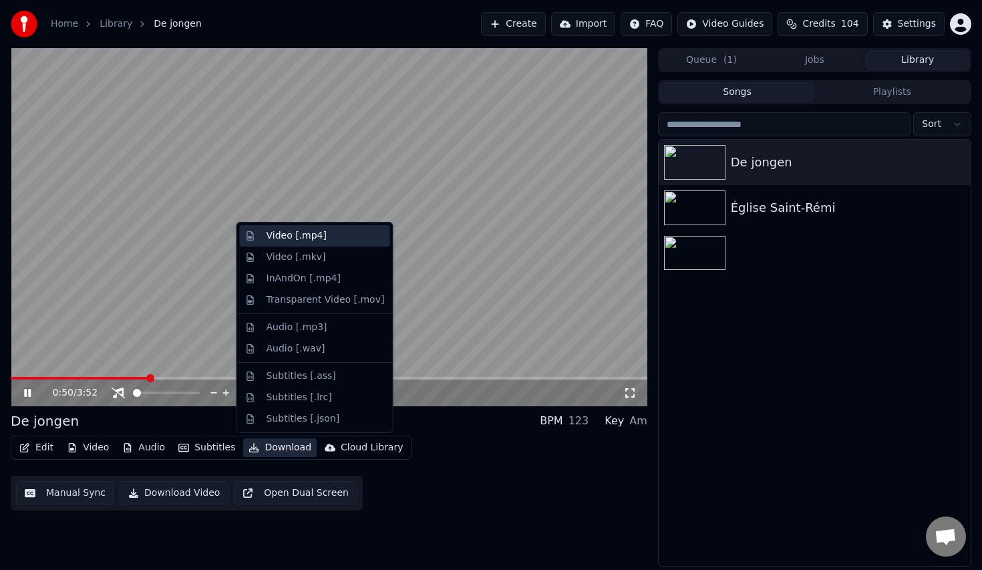
click at [324, 242] on div "Video [.mp4]" at bounding box center [315, 235] width 150 height 21
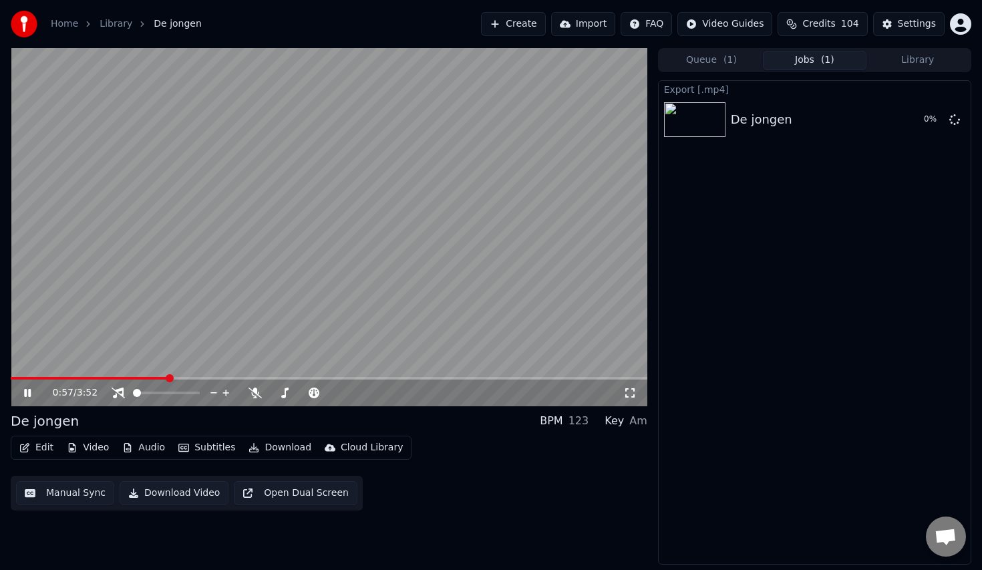
click at [274, 449] on button "Download" at bounding box center [279, 447] width 73 height 19
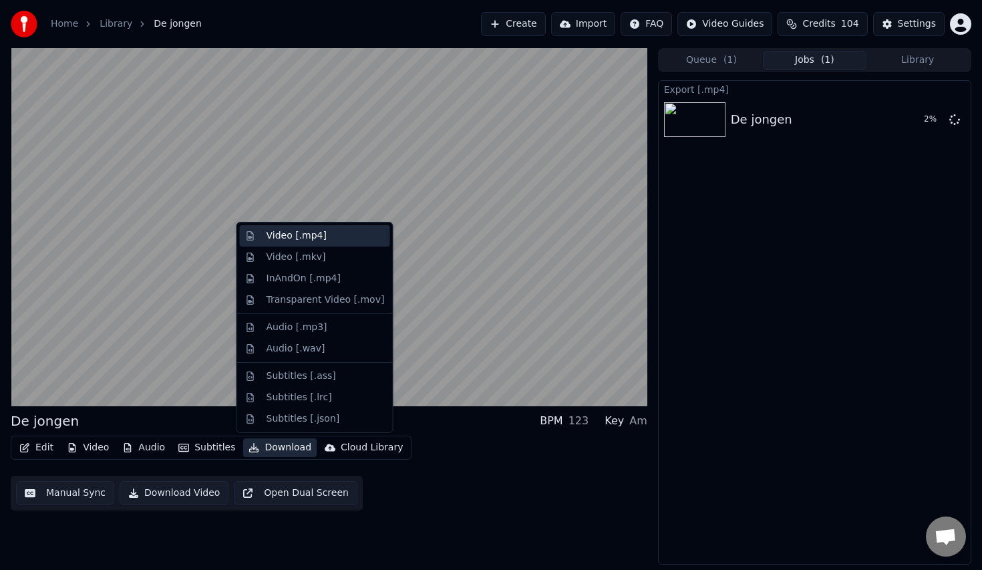
click at [306, 241] on div "Video [.mp4]" at bounding box center [296, 235] width 60 height 13
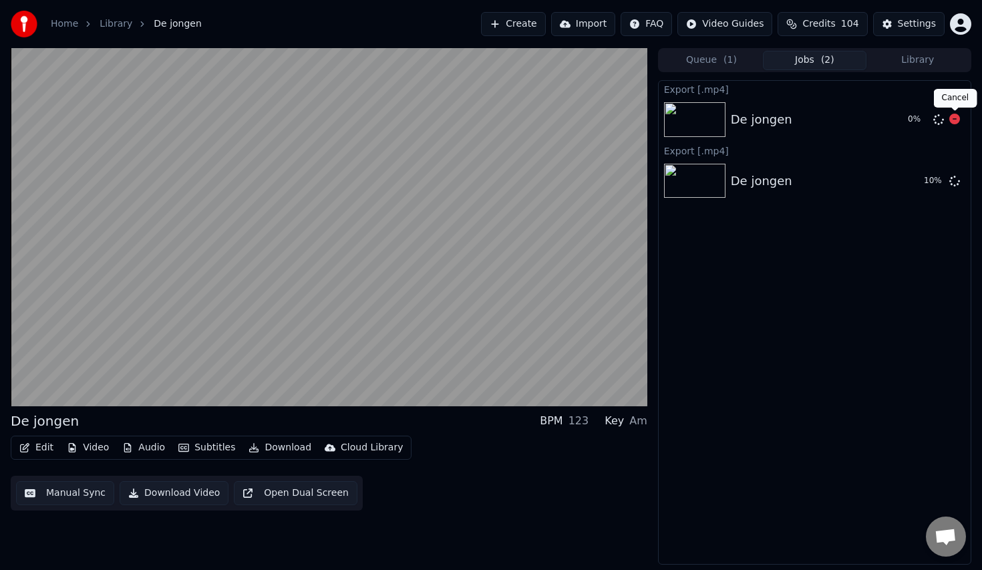
click at [957, 118] on icon at bounding box center [954, 119] width 11 height 11
click at [913, 180] on button "Show" at bounding box center [920, 181] width 48 height 24
